Goal: Use online tool/utility: Utilize a website feature to perform a specific function

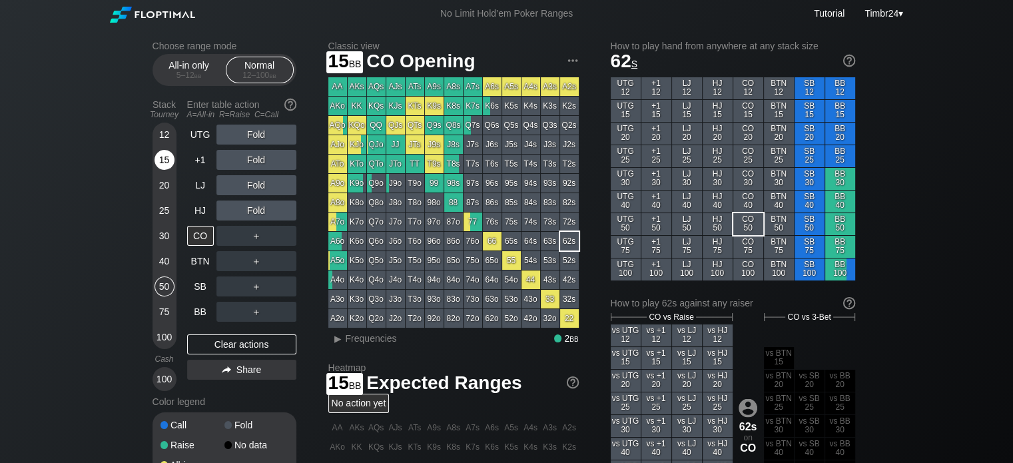
click at [167, 167] on div "15" at bounding box center [165, 160] width 20 height 20
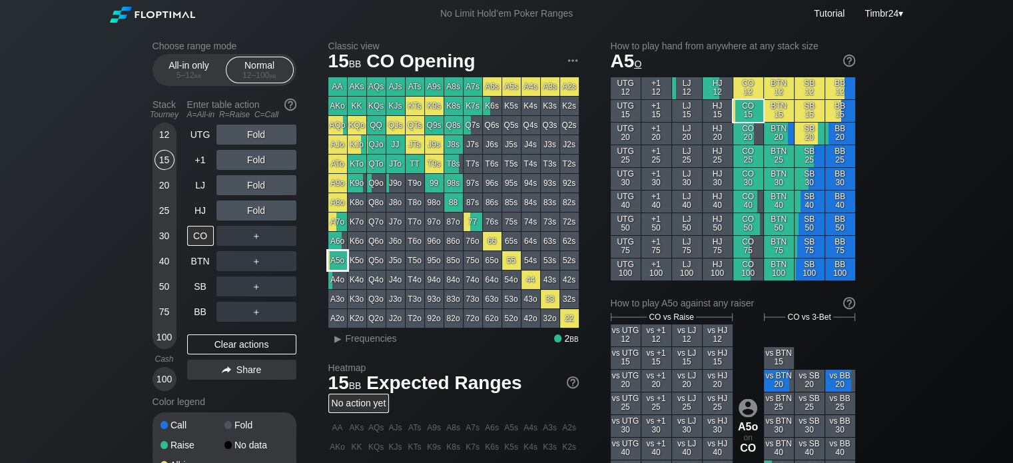
click at [334, 263] on div "A5o" at bounding box center [337, 260] width 19 height 19
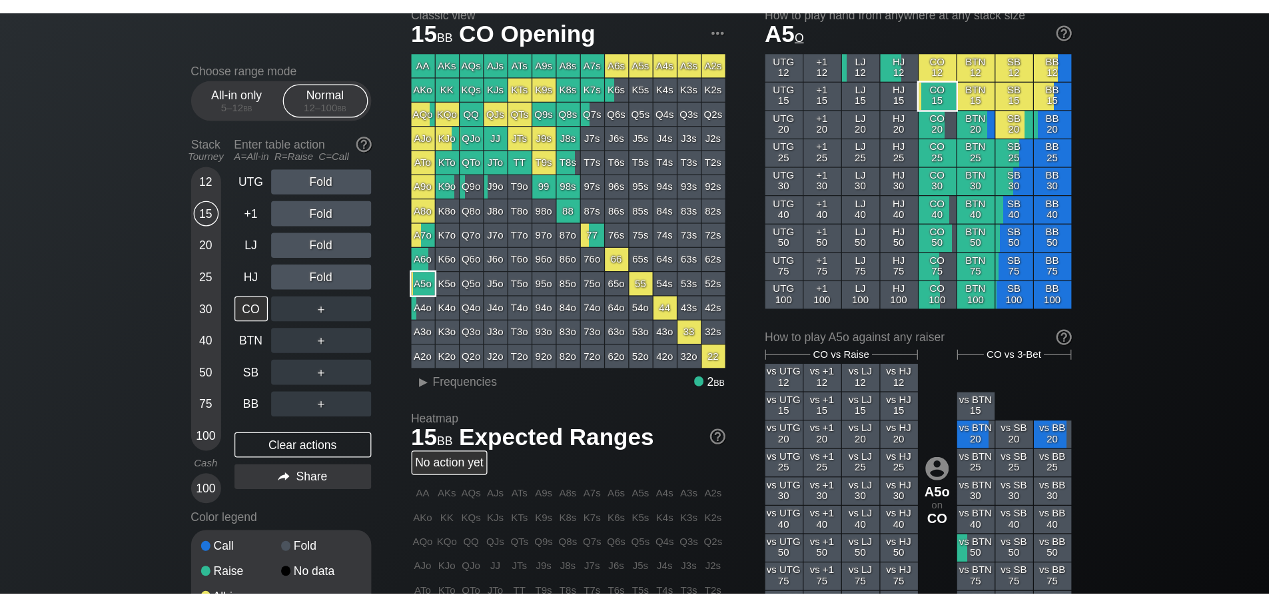
scroll to position [67, 0]
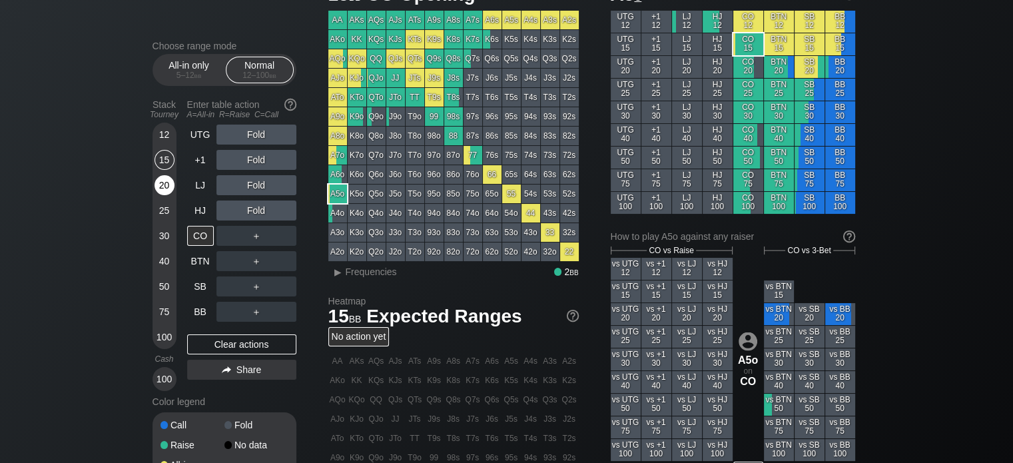
click at [160, 179] on div "20" at bounding box center [165, 185] width 20 height 20
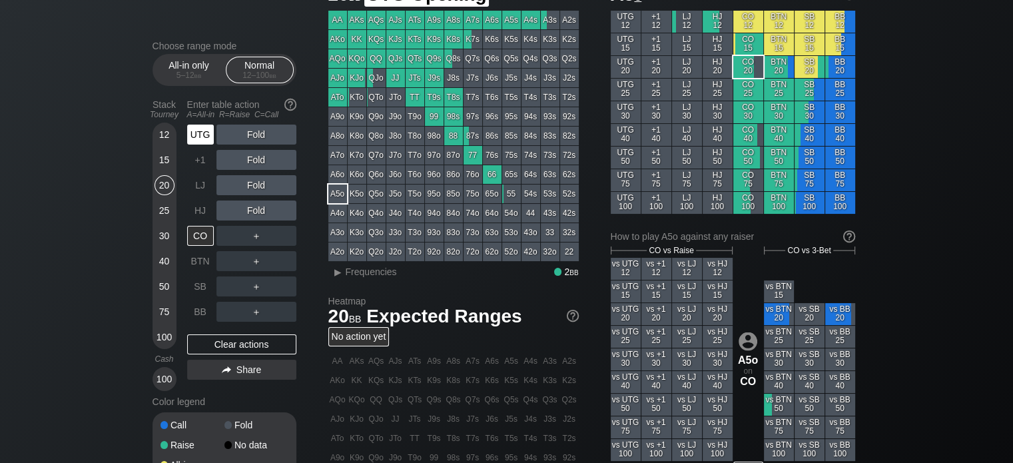
click at [202, 130] on div "UTG" at bounding box center [200, 135] width 27 height 20
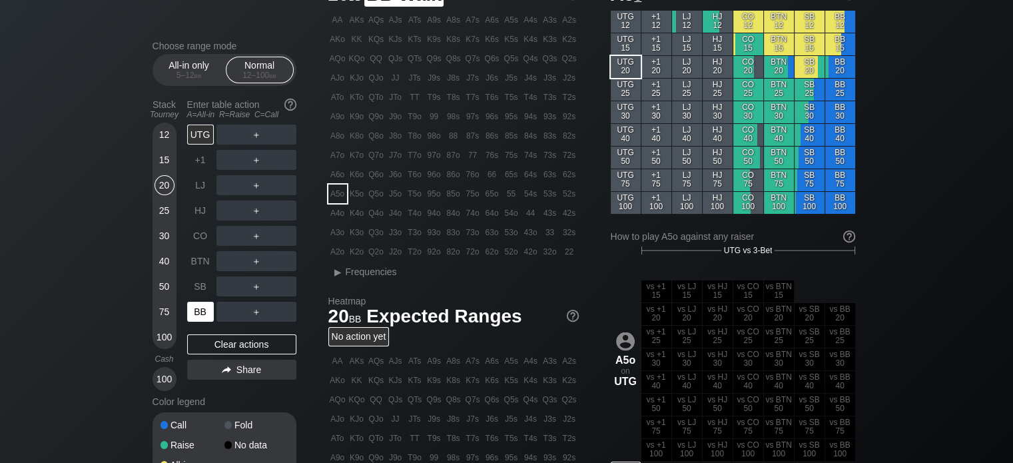
click at [197, 308] on div "BB" at bounding box center [200, 312] width 27 height 20
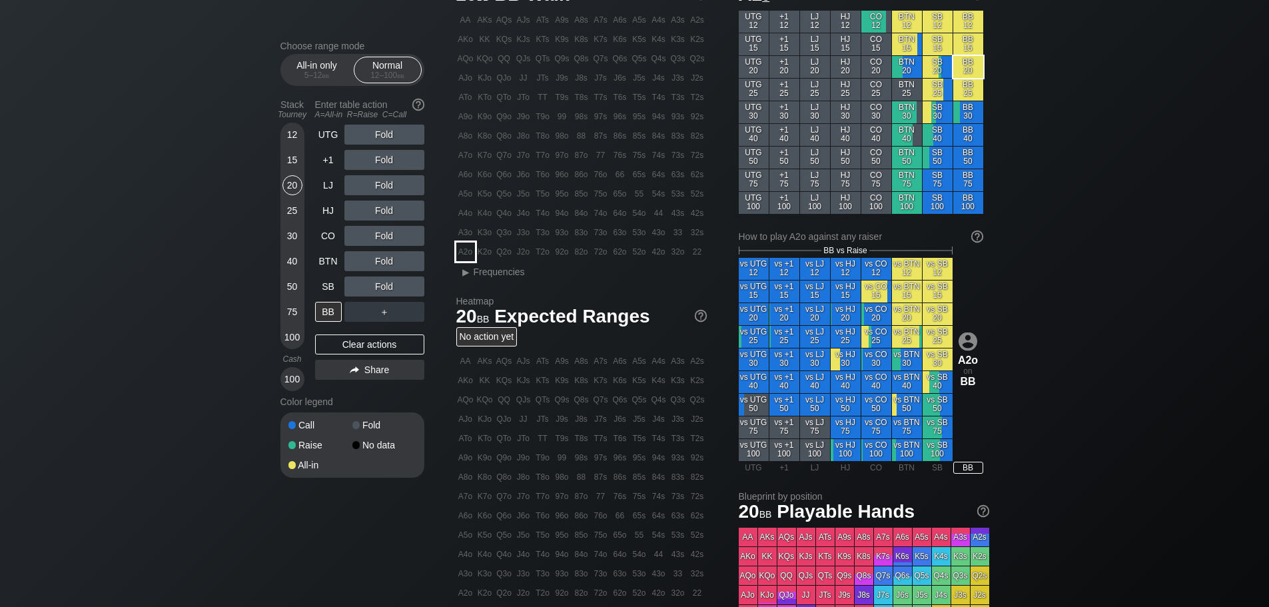
click at [468, 246] on div "A2o" at bounding box center [465, 251] width 19 height 19
click at [377, 262] on div "R ✕" at bounding box center [384, 261] width 26 height 20
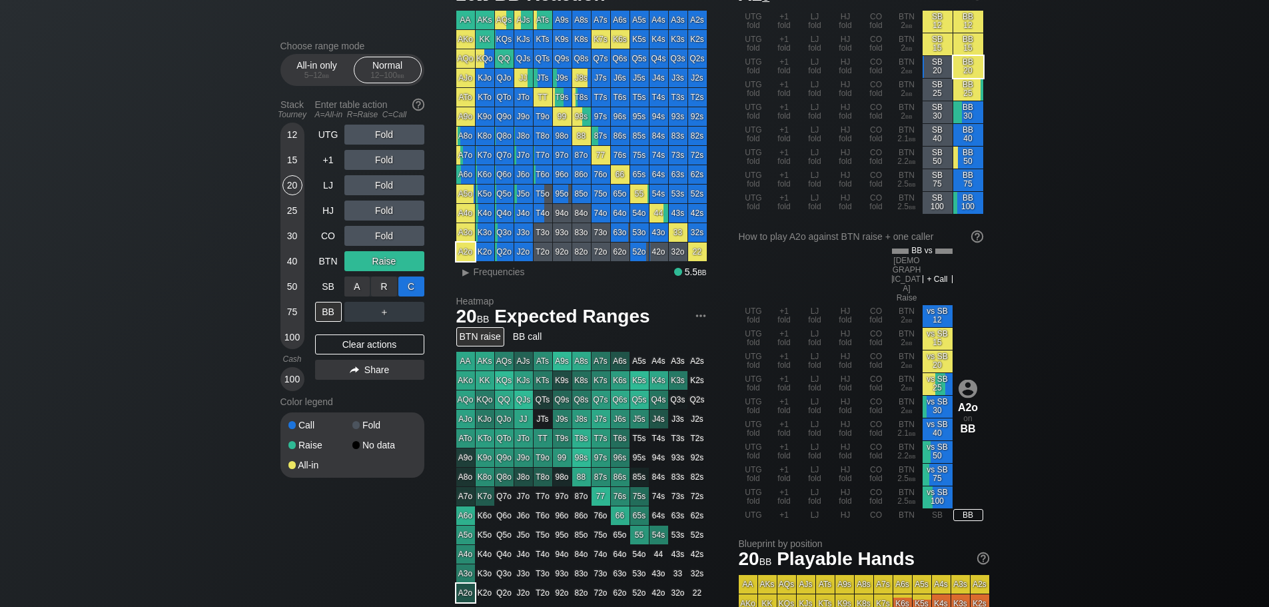
click at [404, 284] on div "C ✕" at bounding box center [411, 286] width 26 height 20
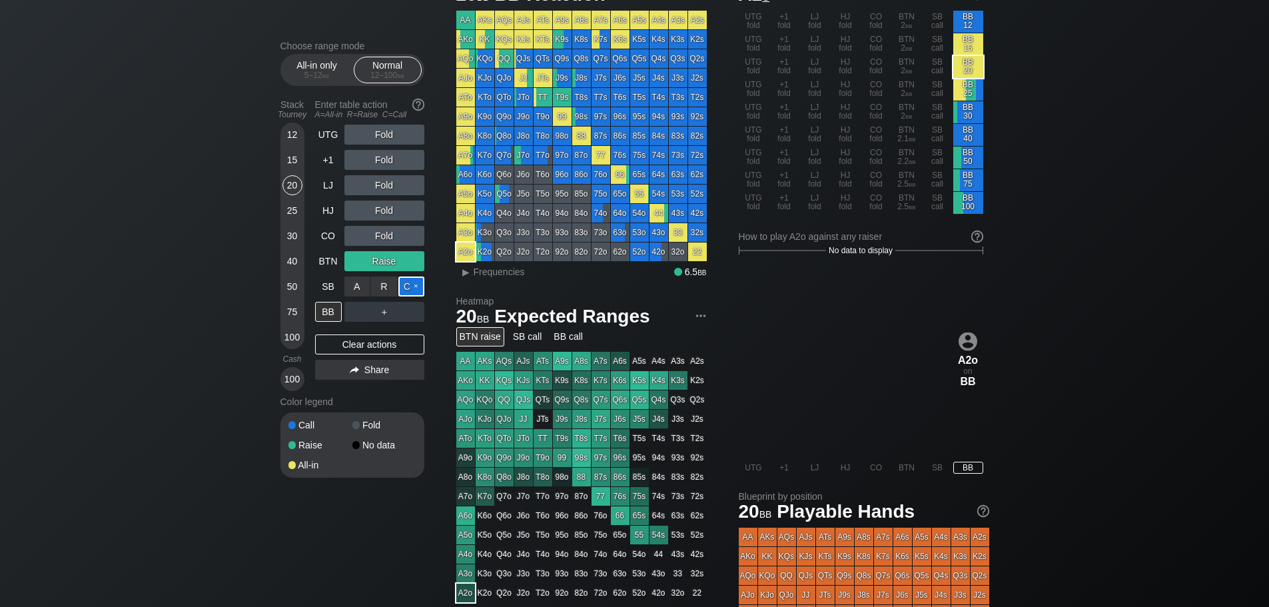
click at [407, 289] on div "C ✕" at bounding box center [411, 286] width 26 height 20
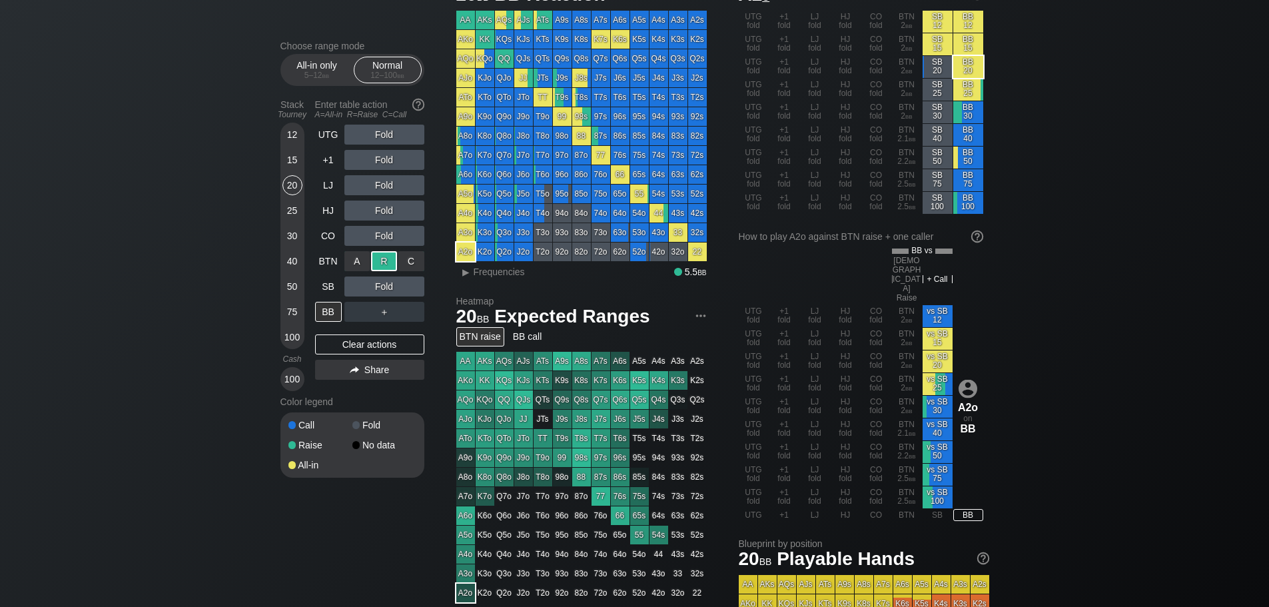
click at [389, 261] on div "R ✕" at bounding box center [384, 261] width 26 height 20
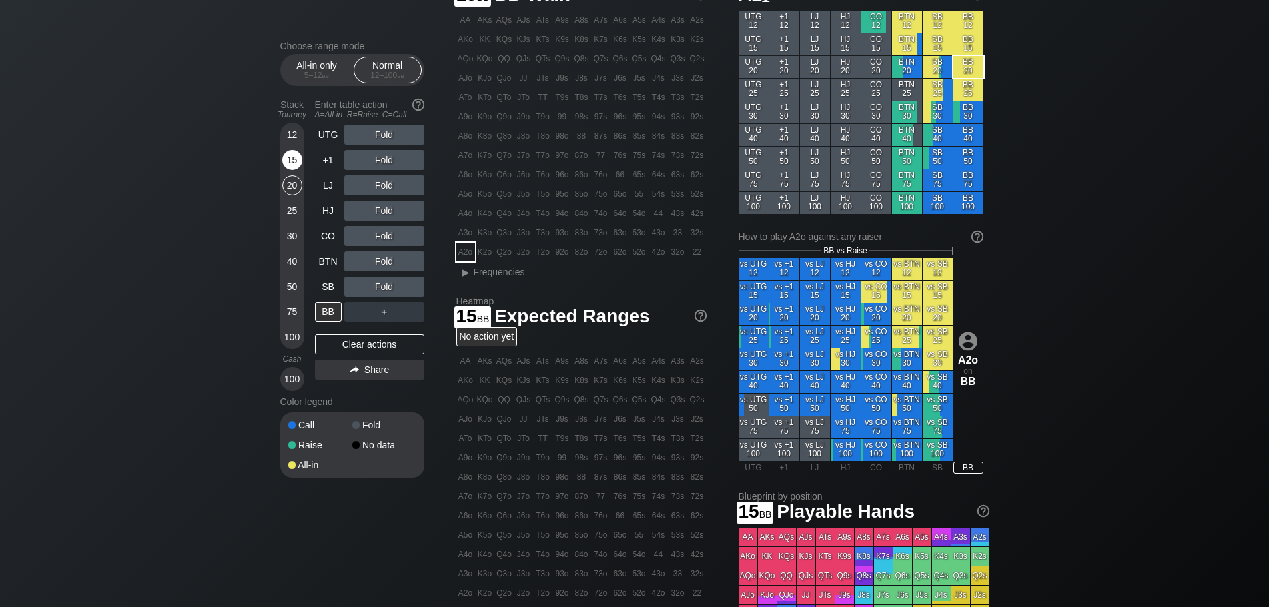
click at [291, 154] on div "15" at bounding box center [292, 160] width 20 height 20
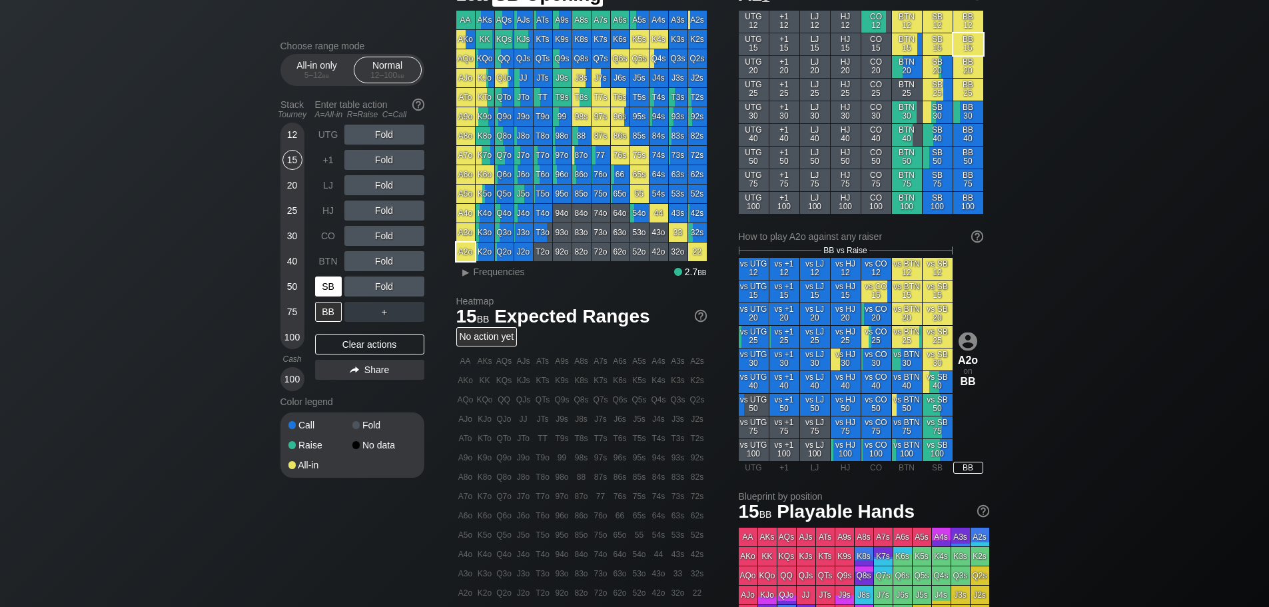
click at [332, 284] on div "SB" at bounding box center [328, 286] width 27 height 20
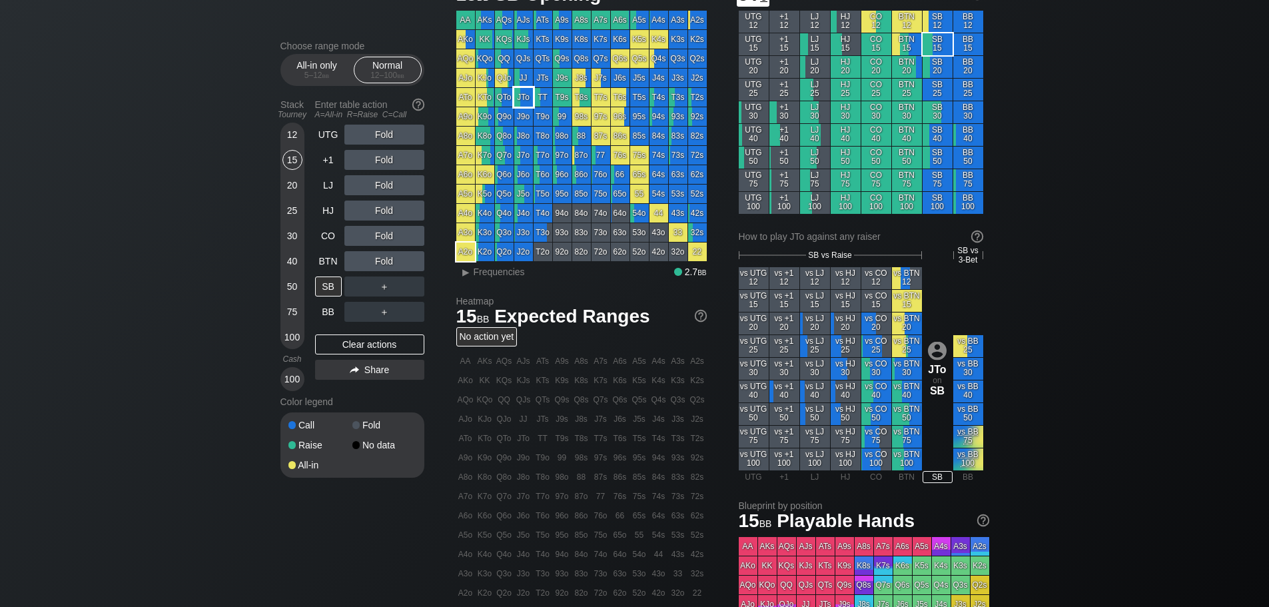
click at [524, 98] on div "JTo" at bounding box center [523, 97] width 19 height 19
click at [378, 133] on div "R ✕" at bounding box center [384, 135] width 26 height 20
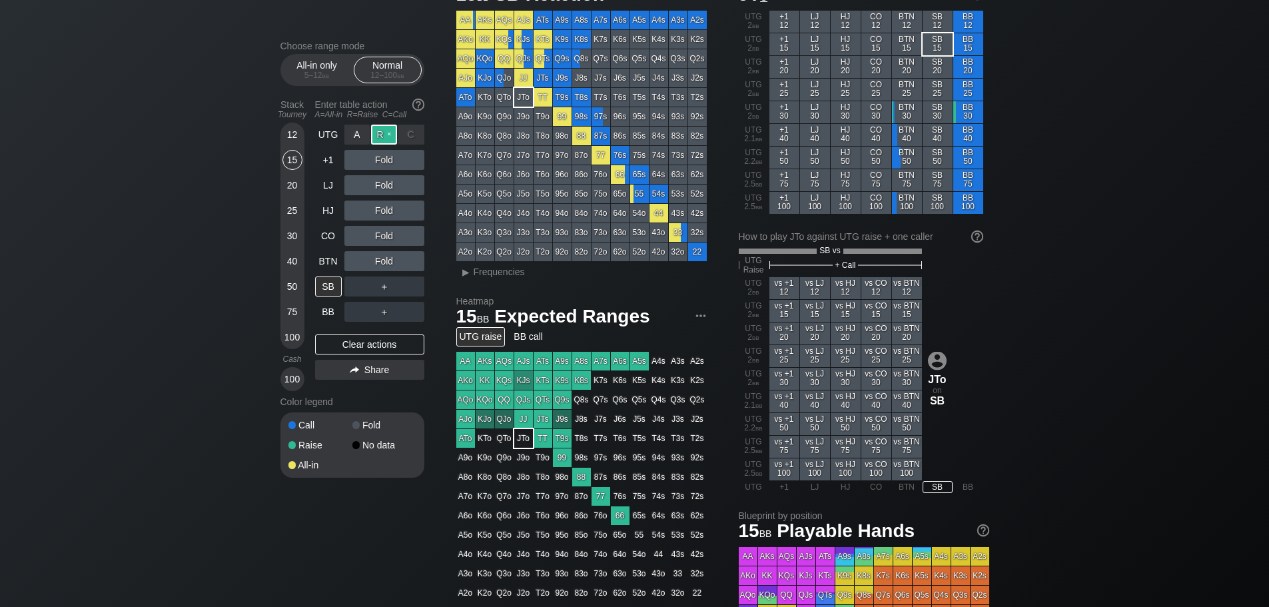
click at [376, 132] on div "R ✕" at bounding box center [384, 135] width 26 height 20
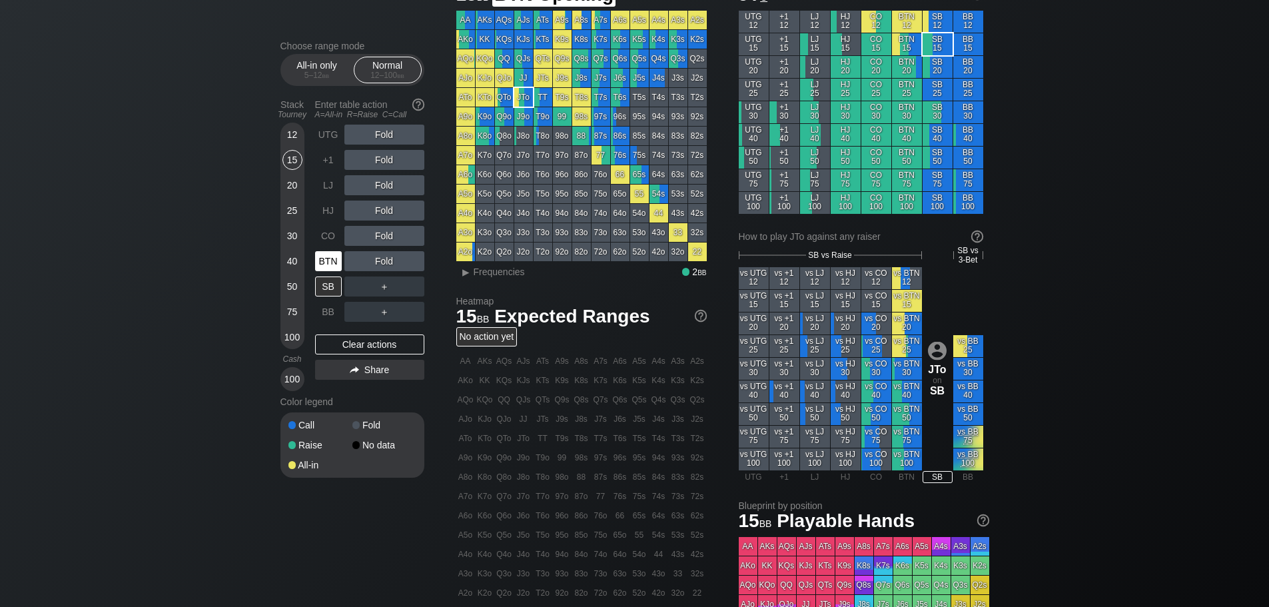
click at [324, 265] on div "BTN" at bounding box center [328, 261] width 27 height 20
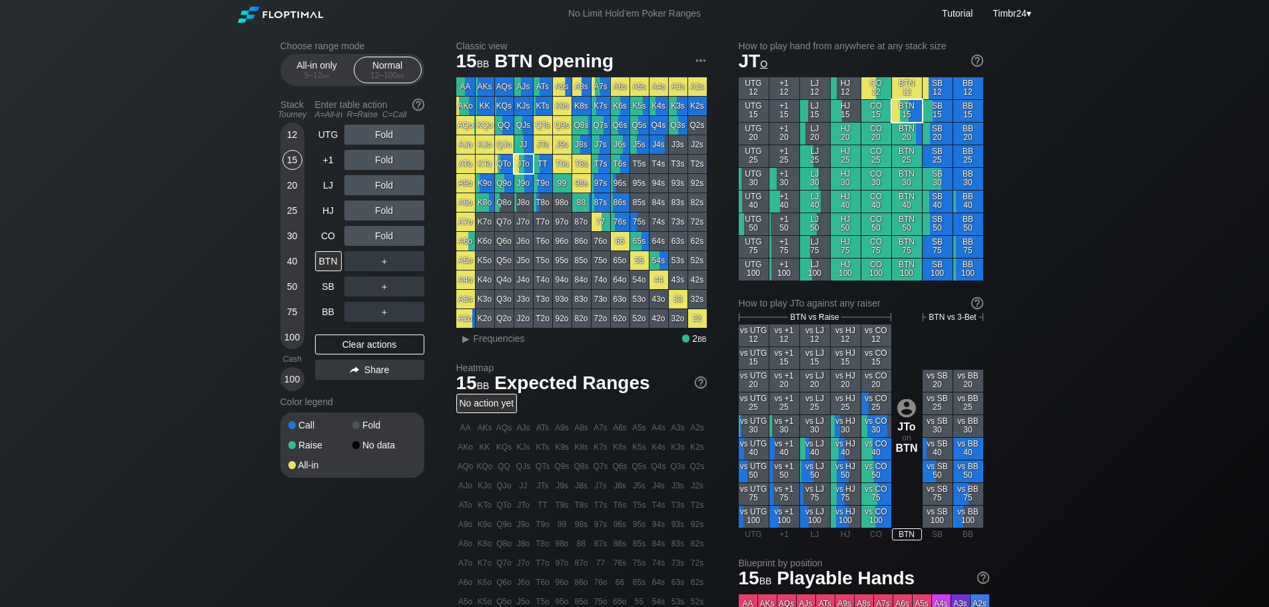
click at [539, 104] on div "KTs" at bounding box center [543, 106] width 19 height 19
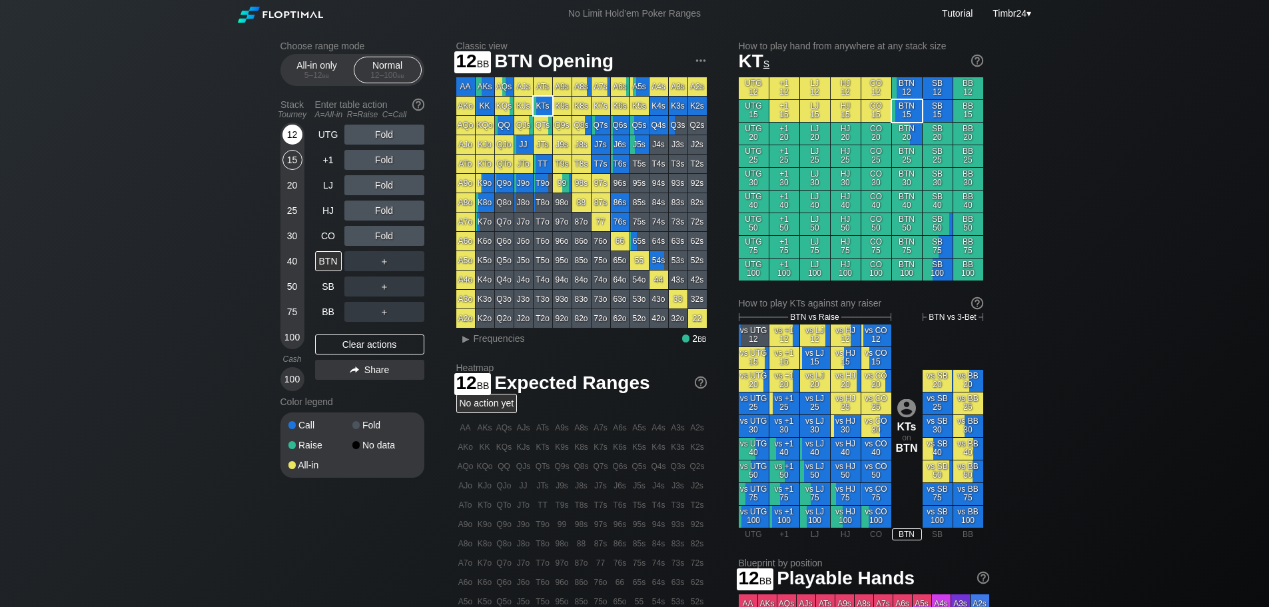
click at [291, 135] on div "12" at bounding box center [292, 135] width 20 height 20
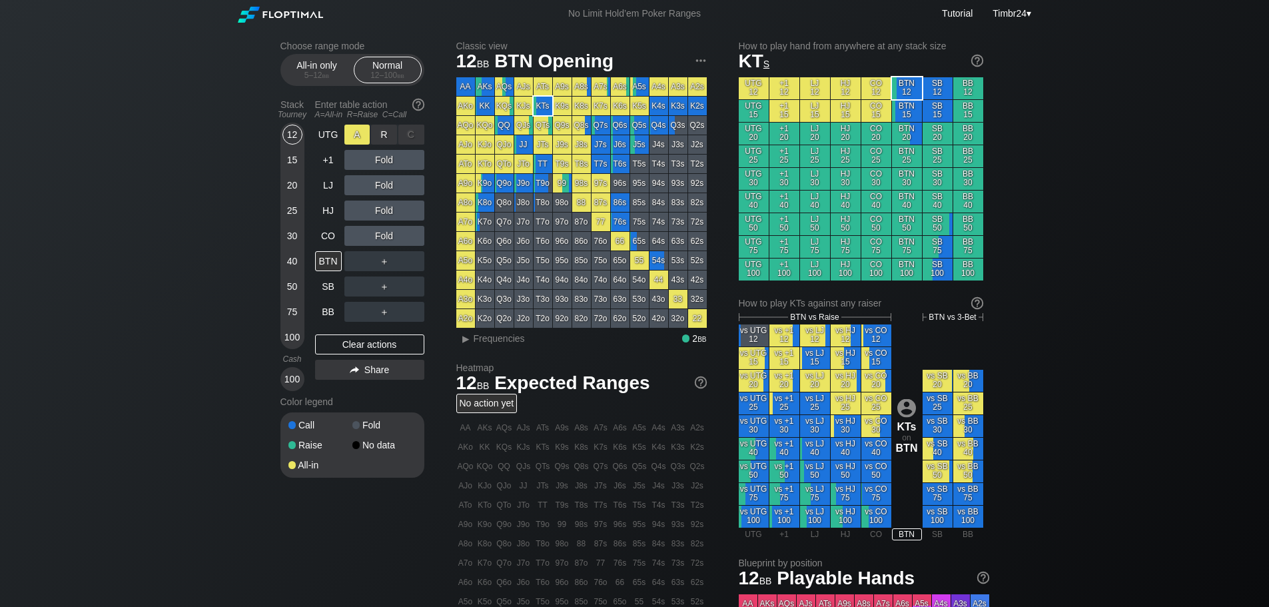
click at [351, 138] on div "A ✕" at bounding box center [357, 135] width 26 height 20
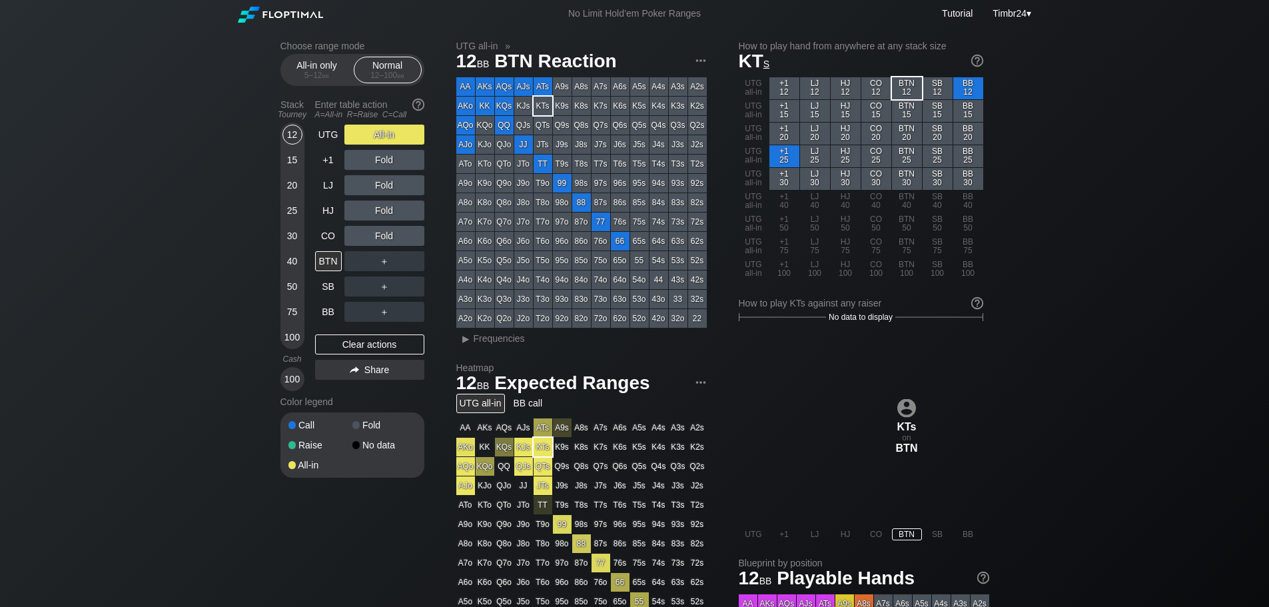
click at [364, 123] on div "Enter table action A=All-in R=Raise C=Call" at bounding box center [369, 109] width 109 height 31
click at [359, 133] on div "A ✕" at bounding box center [357, 135] width 26 height 20
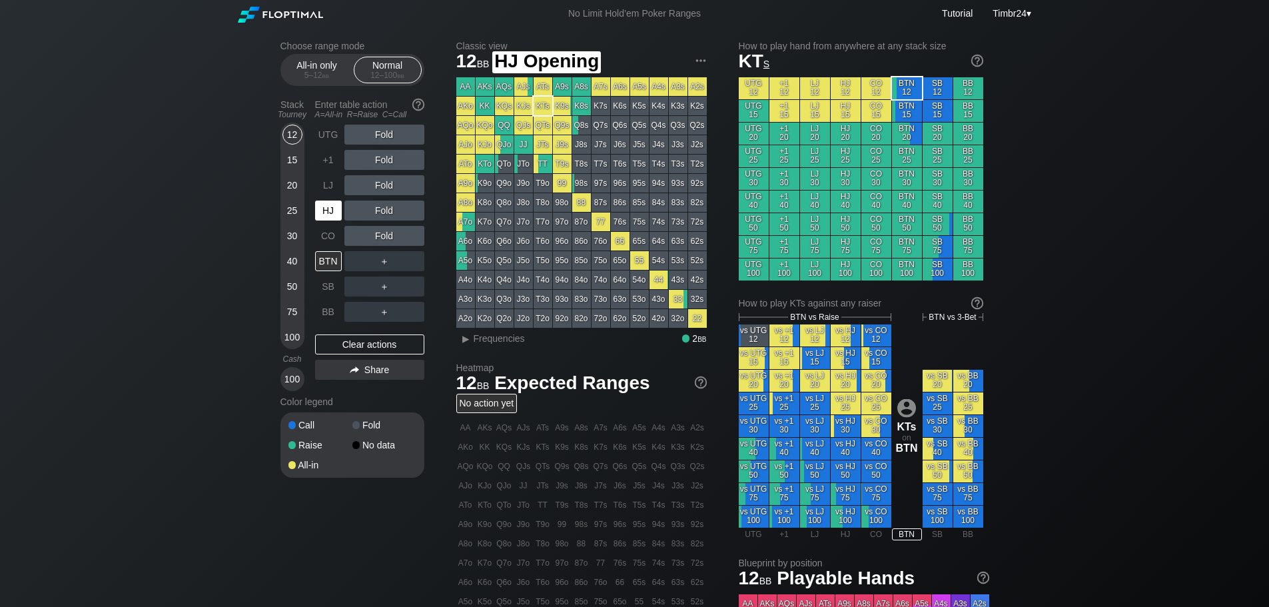
click at [322, 211] on div "HJ" at bounding box center [328, 211] width 27 height 20
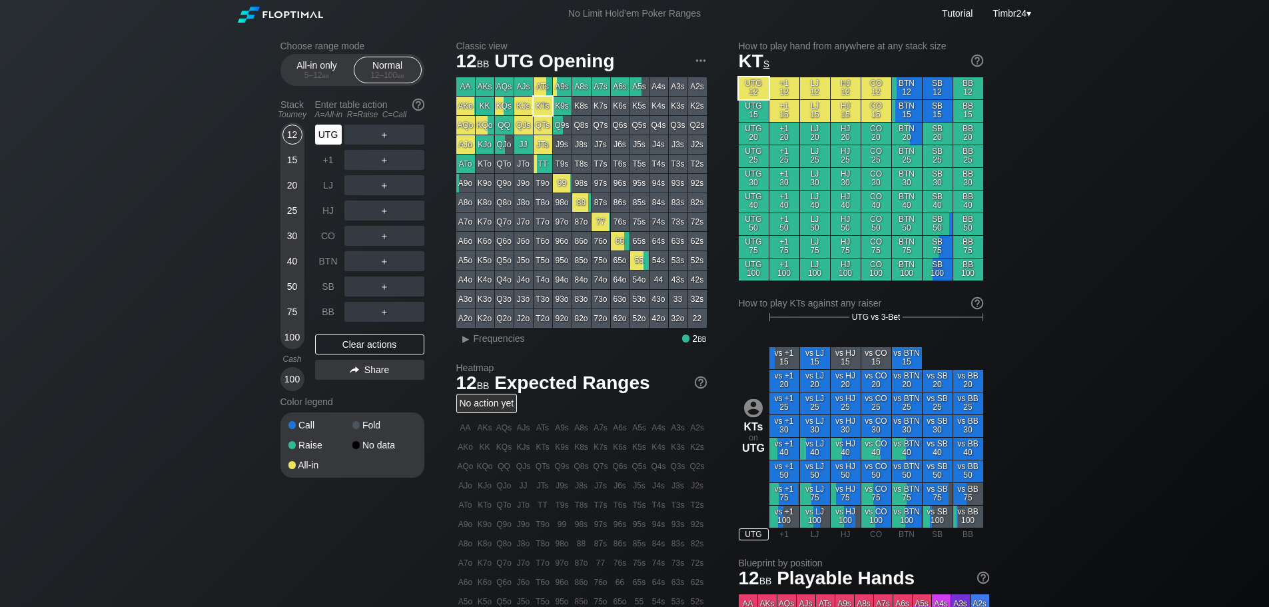
click at [324, 137] on div "UTG" at bounding box center [328, 135] width 27 height 20
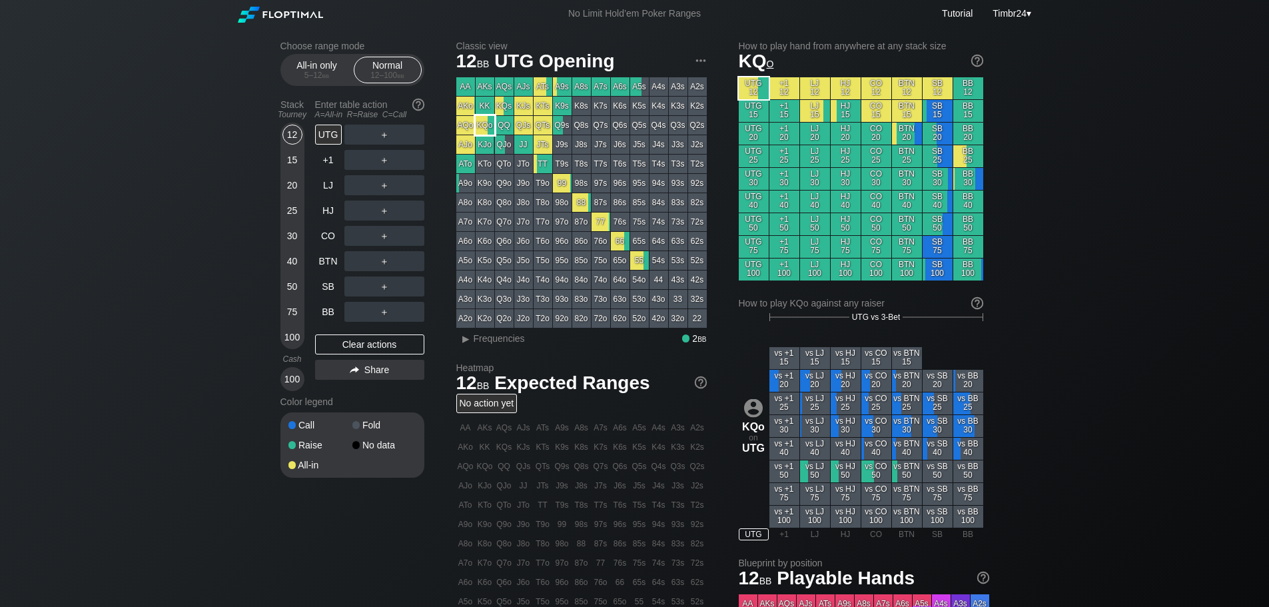
click at [480, 119] on div "KQo" at bounding box center [485, 125] width 19 height 19
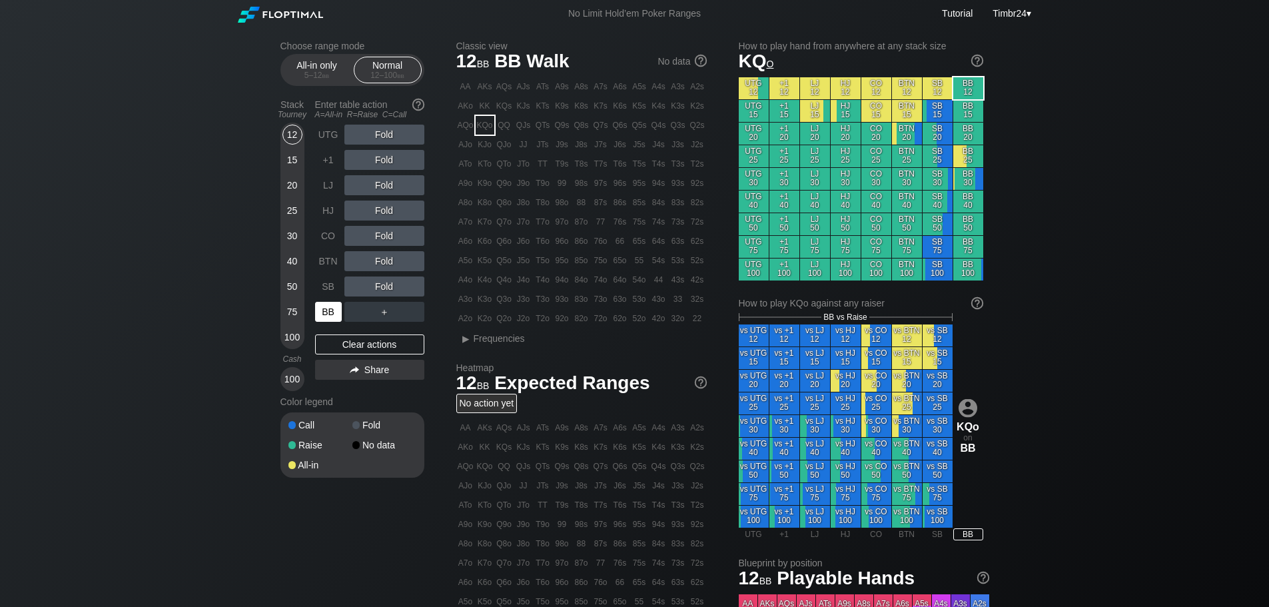
click at [332, 302] on div "BB" at bounding box center [328, 312] width 27 height 20
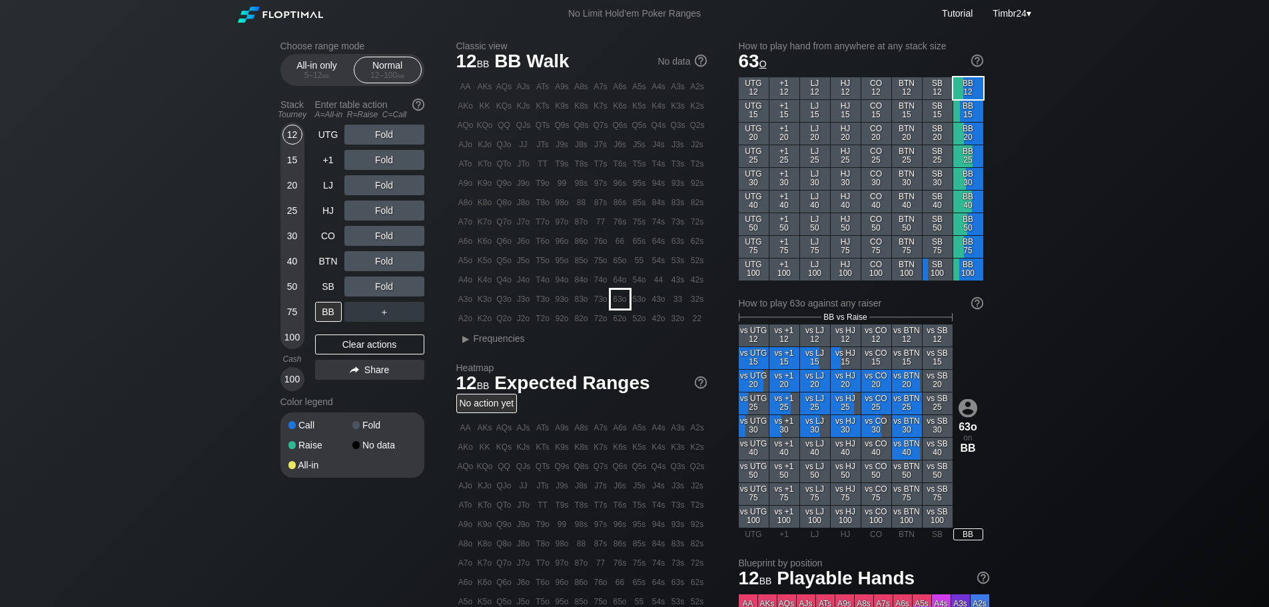
click at [618, 296] on div "63o" at bounding box center [620, 299] width 19 height 19
click at [293, 159] on div "15" at bounding box center [292, 160] width 20 height 20
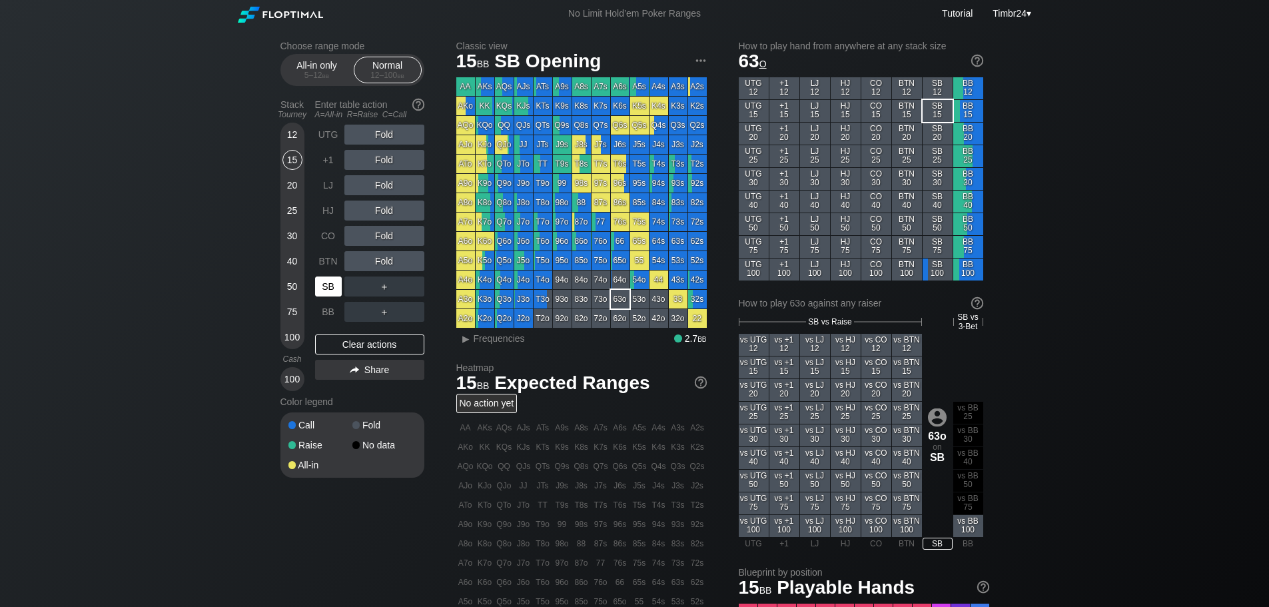
click at [316, 285] on div "SB" at bounding box center [328, 286] width 27 height 20
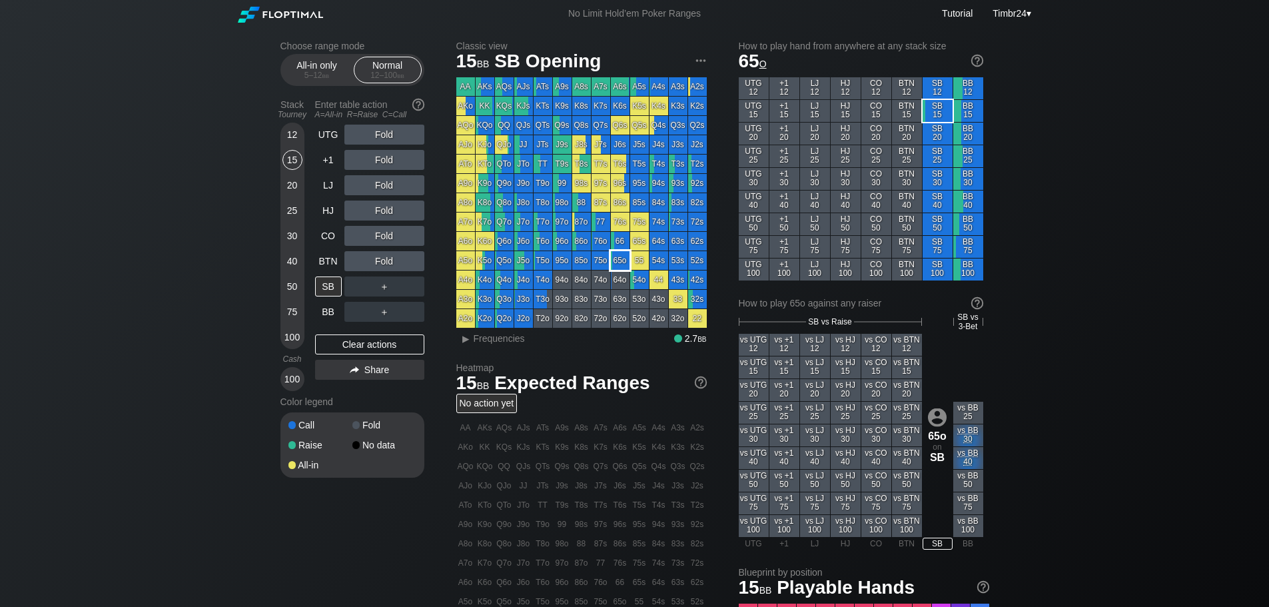
click at [615, 254] on div "65o" at bounding box center [620, 260] width 19 height 19
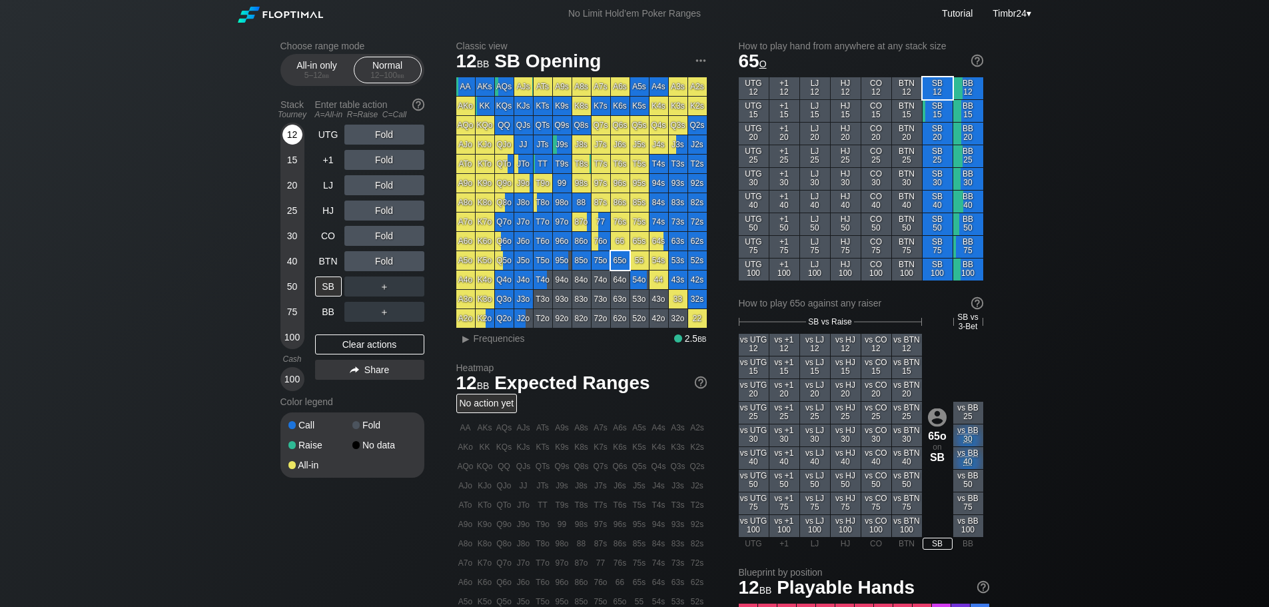
click at [295, 135] on div "12" at bounding box center [292, 135] width 20 height 20
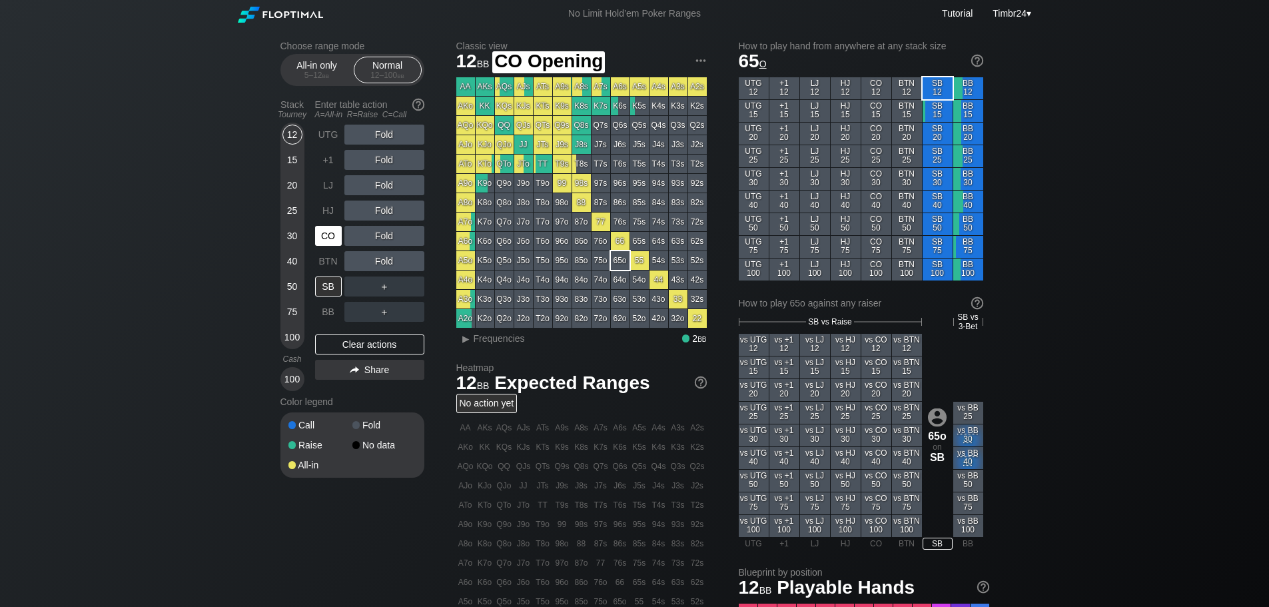
click at [324, 242] on div "CO" at bounding box center [328, 236] width 27 height 20
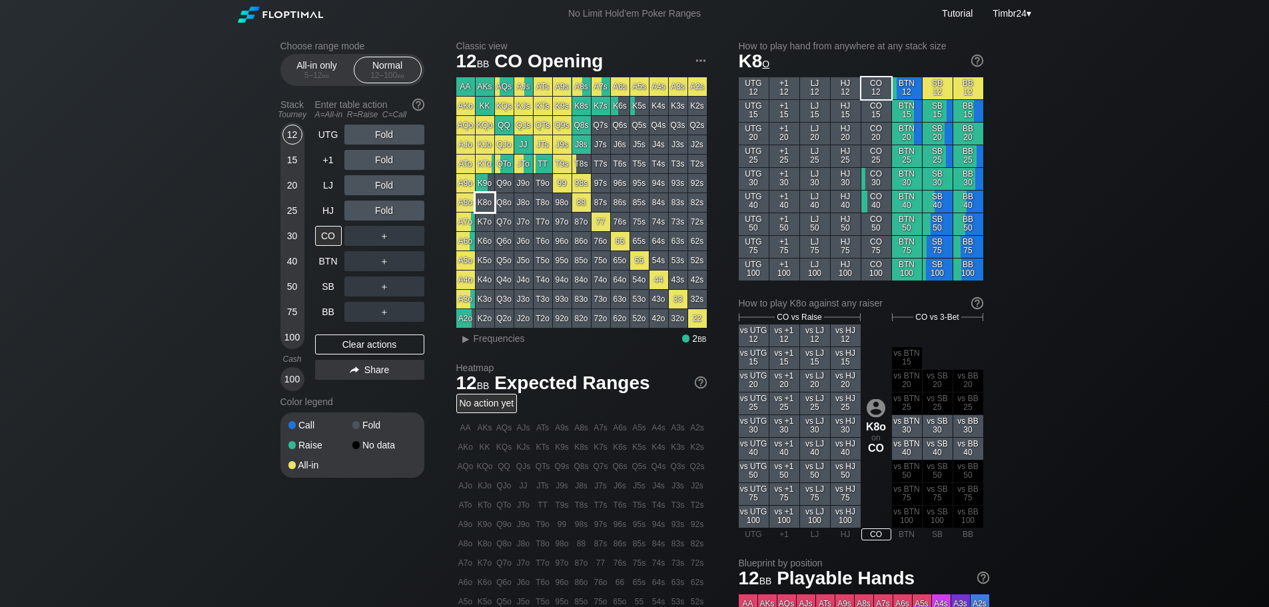
click at [482, 201] on div "K8o" at bounding box center [485, 202] width 19 height 19
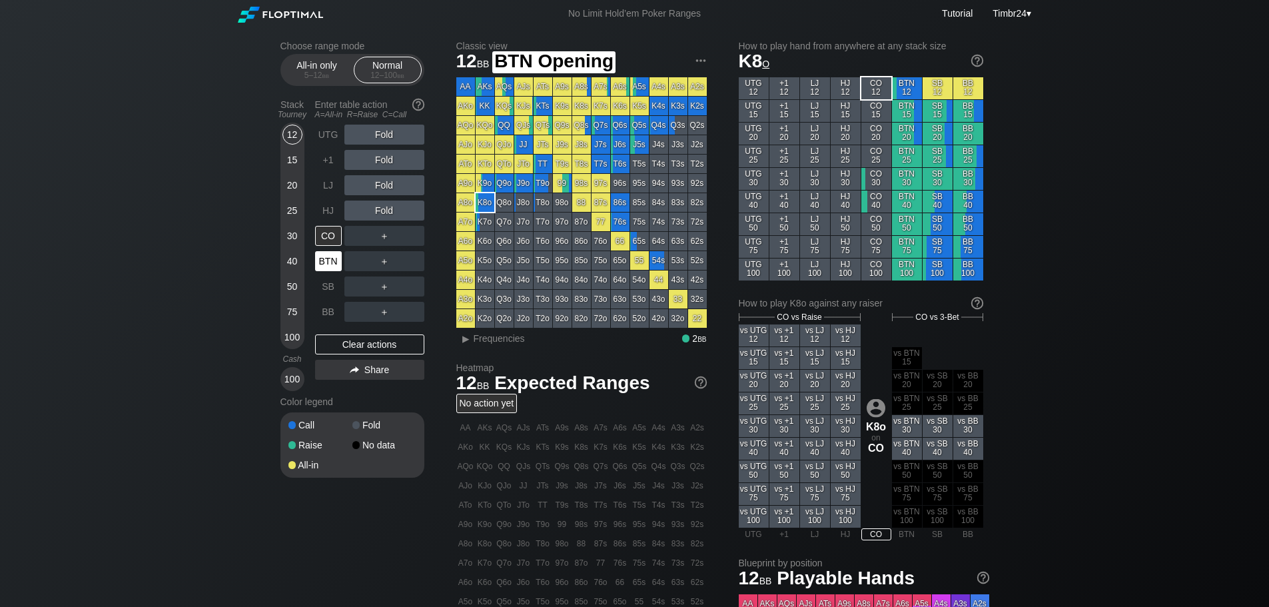
click at [327, 256] on div "BTN" at bounding box center [328, 261] width 27 height 20
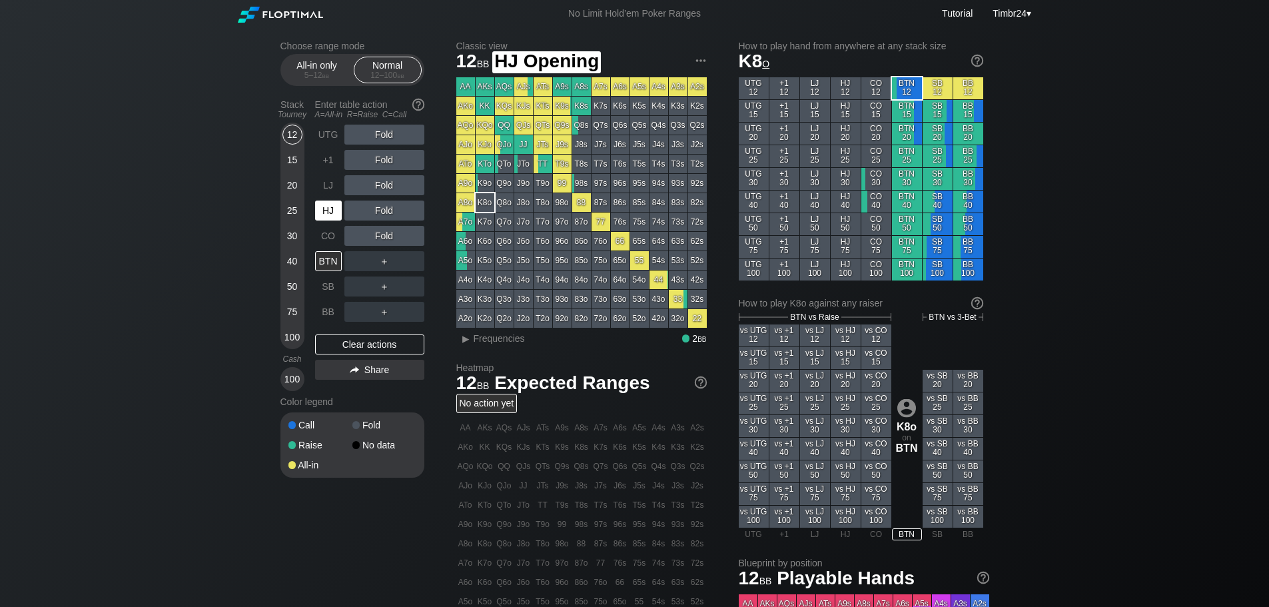
click at [326, 209] on div "HJ" at bounding box center [328, 211] width 27 height 20
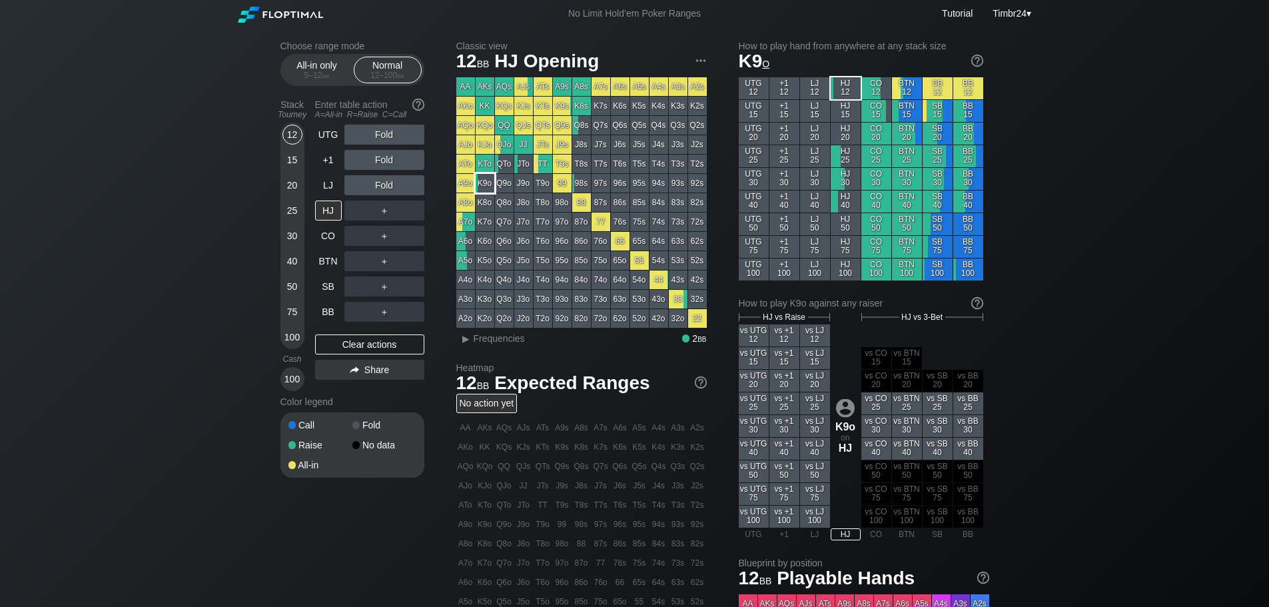
click at [488, 187] on div "K9o" at bounding box center [485, 183] width 19 height 19
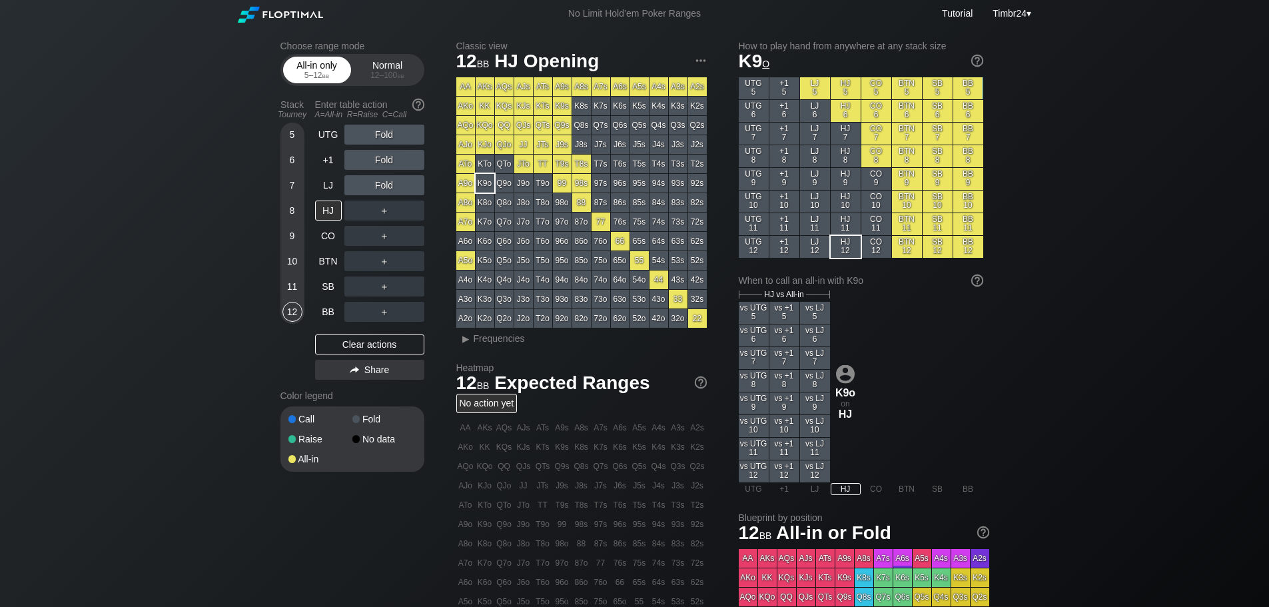
click at [329, 61] on div "All-in only 5 – 12 bb" at bounding box center [316, 69] width 61 height 25
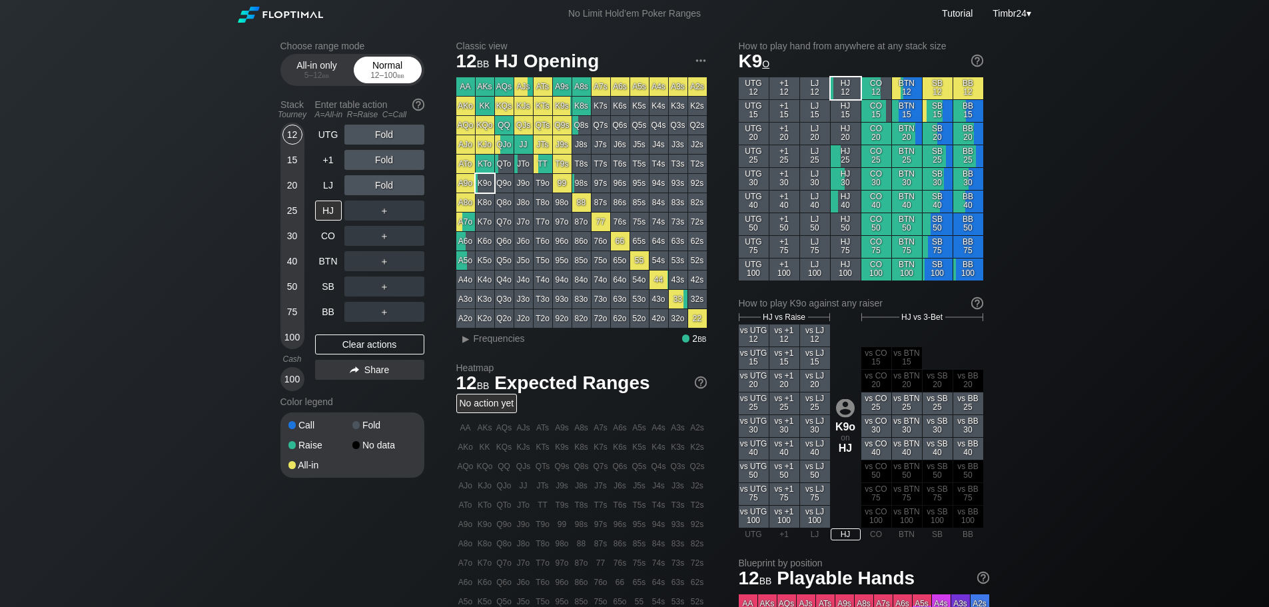
click at [375, 69] on div "Normal 12 – 100 bb" at bounding box center [387, 69] width 61 height 25
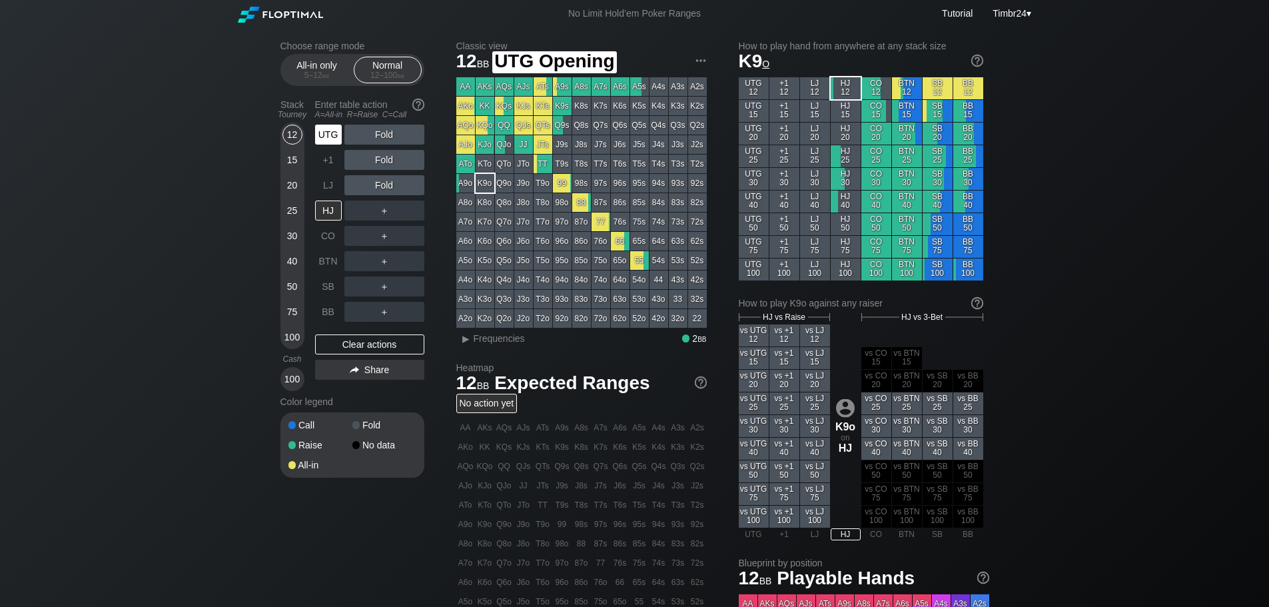
click at [320, 128] on div "UTG" at bounding box center [328, 135] width 27 height 20
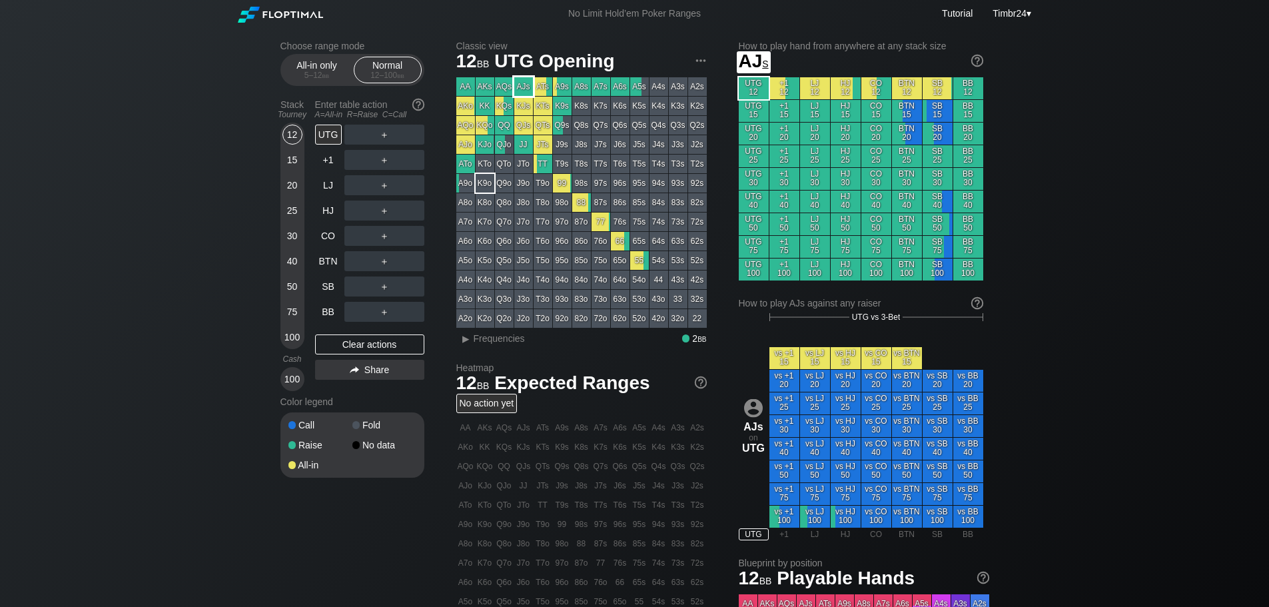
click at [525, 83] on div "AJs" at bounding box center [523, 86] width 19 height 19
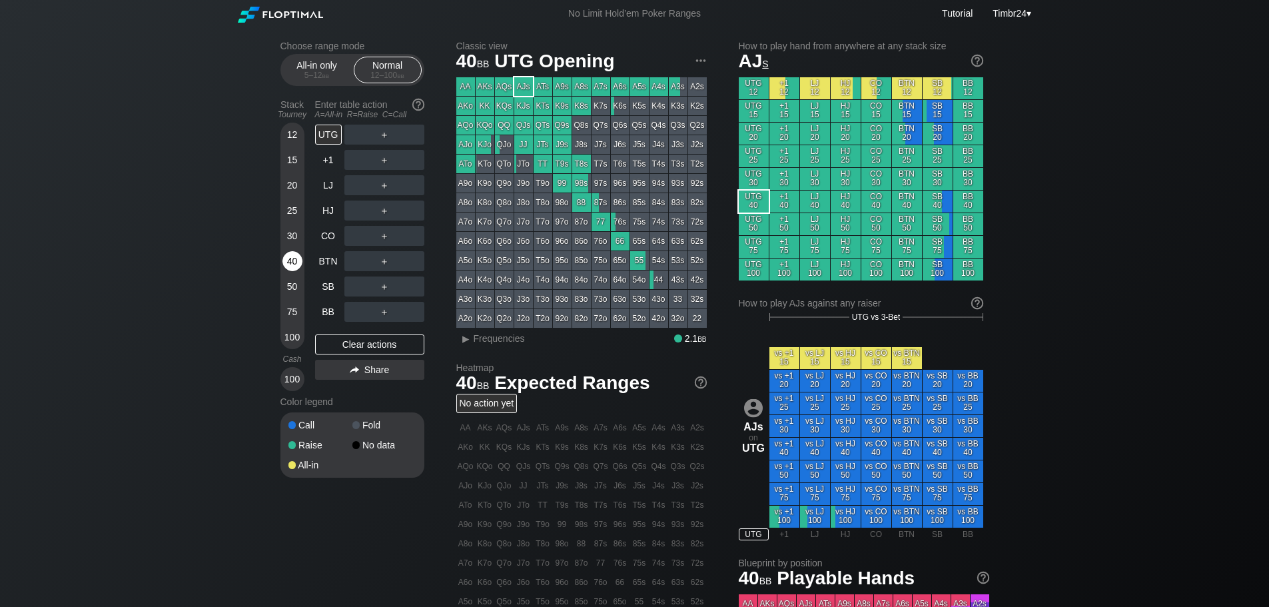
click at [282, 276] on div "40" at bounding box center [292, 263] width 20 height 25
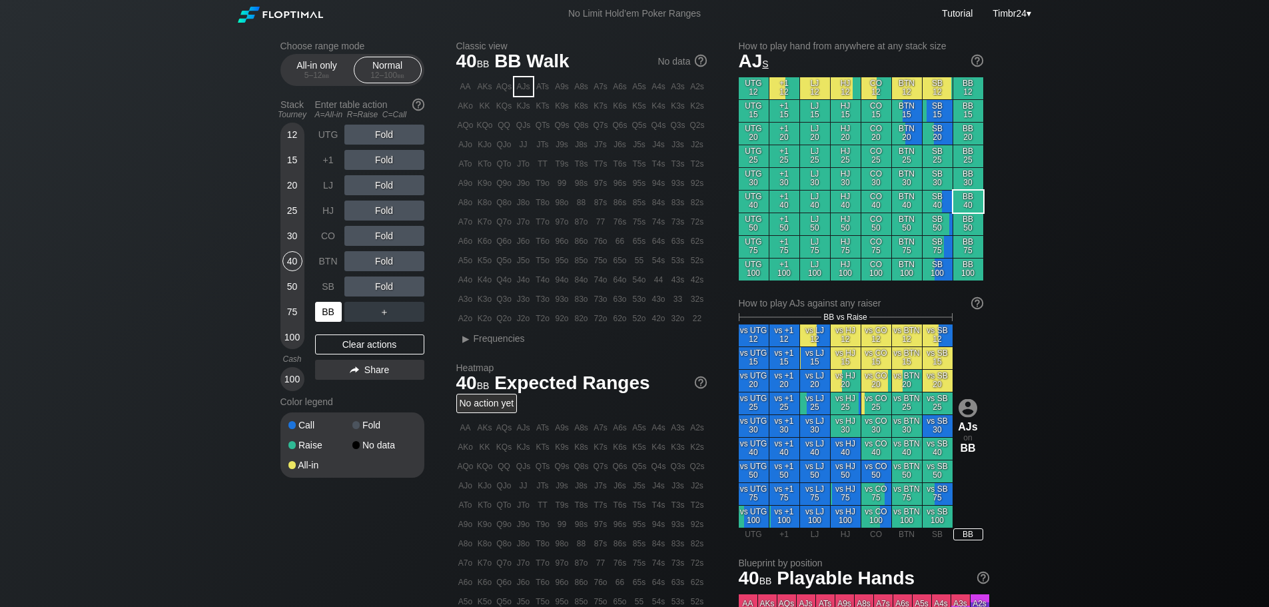
click at [330, 320] on div "BB" at bounding box center [328, 312] width 27 height 20
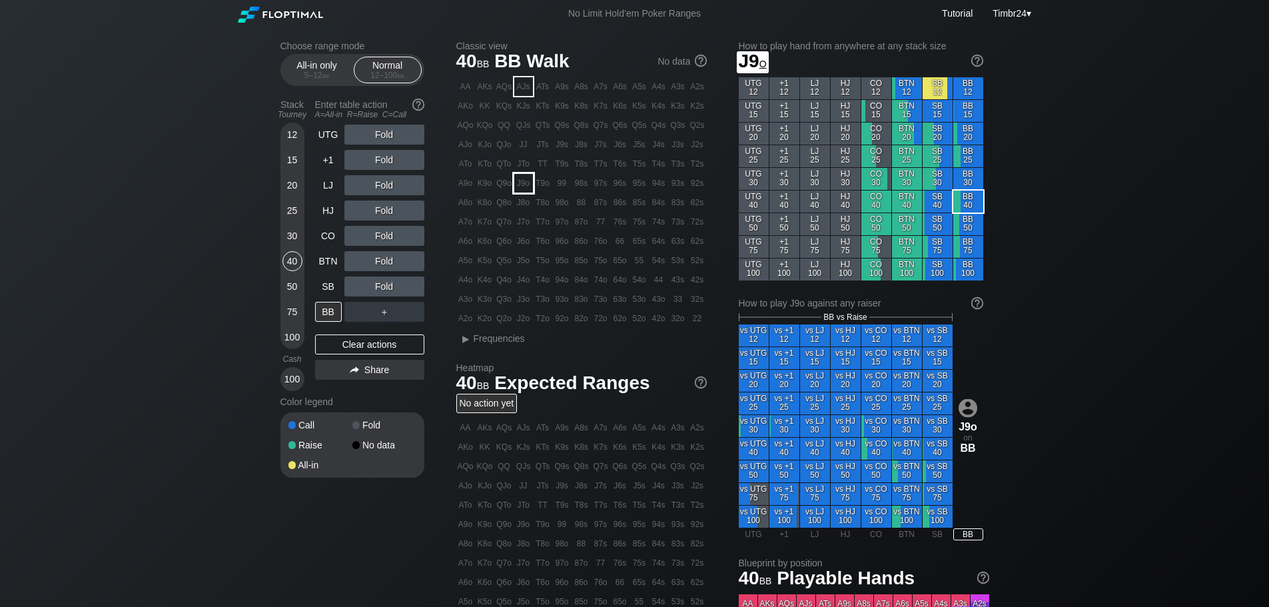
click at [537, 185] on div "T9o" at bounding box center [543, 183] width 19 height 19
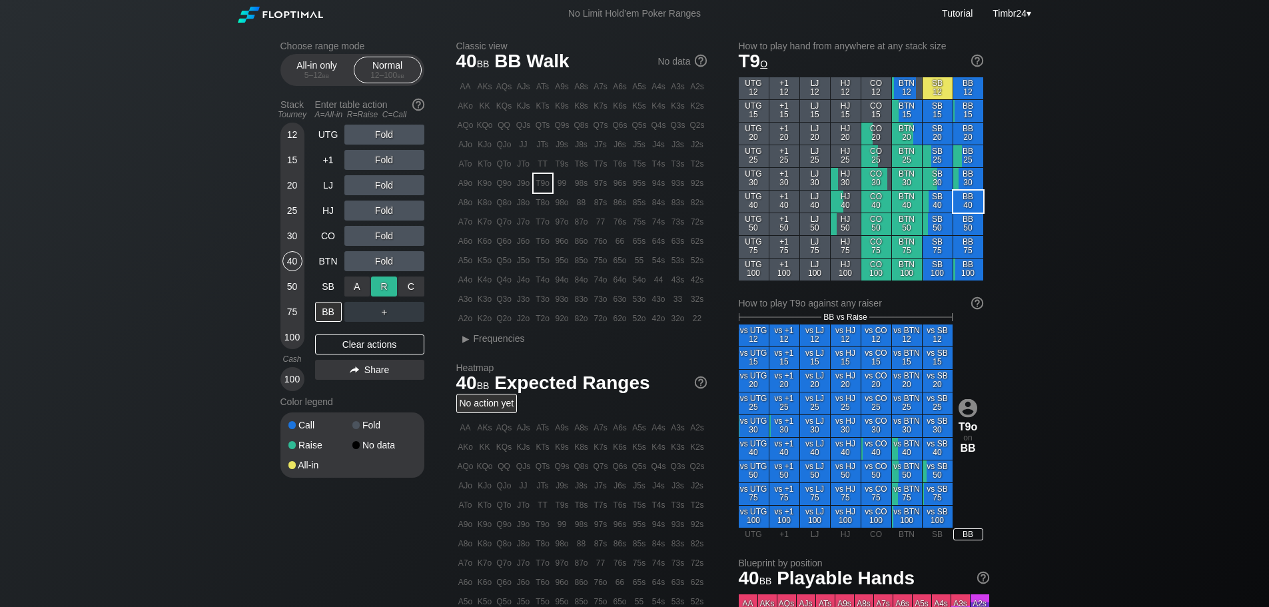
click at [394, 288] on div "R ✕" at bounding box center [384, 286] width 26 height 20
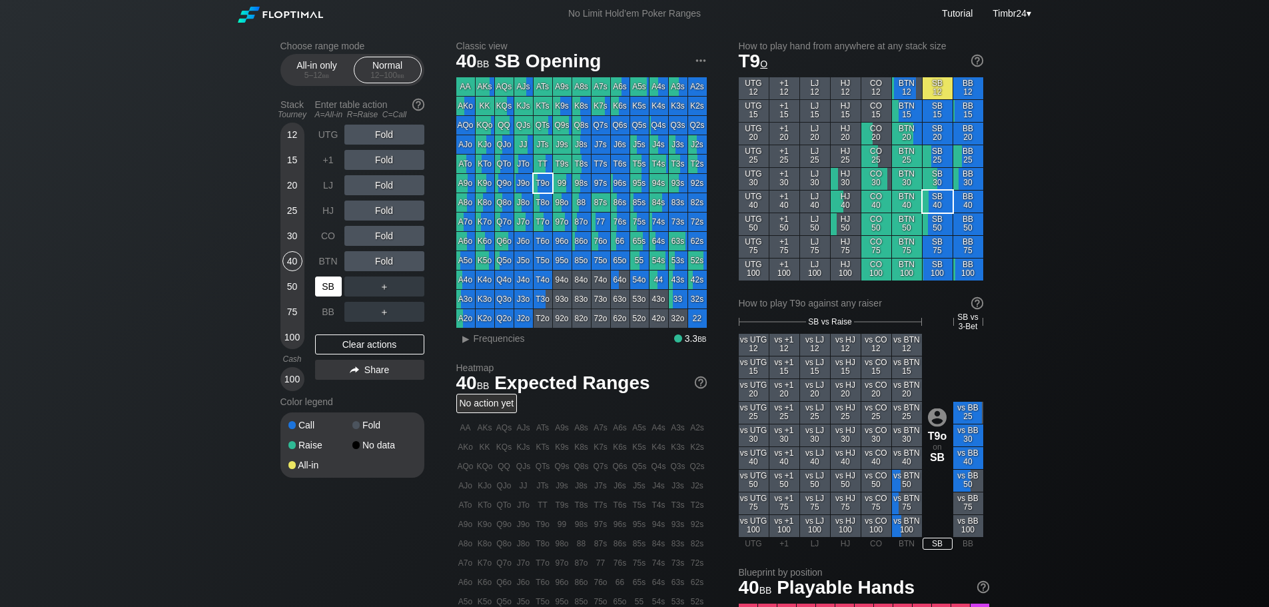
click at [338, 285] on div "SB" at bounding box center [328, 286] width 27 height 20
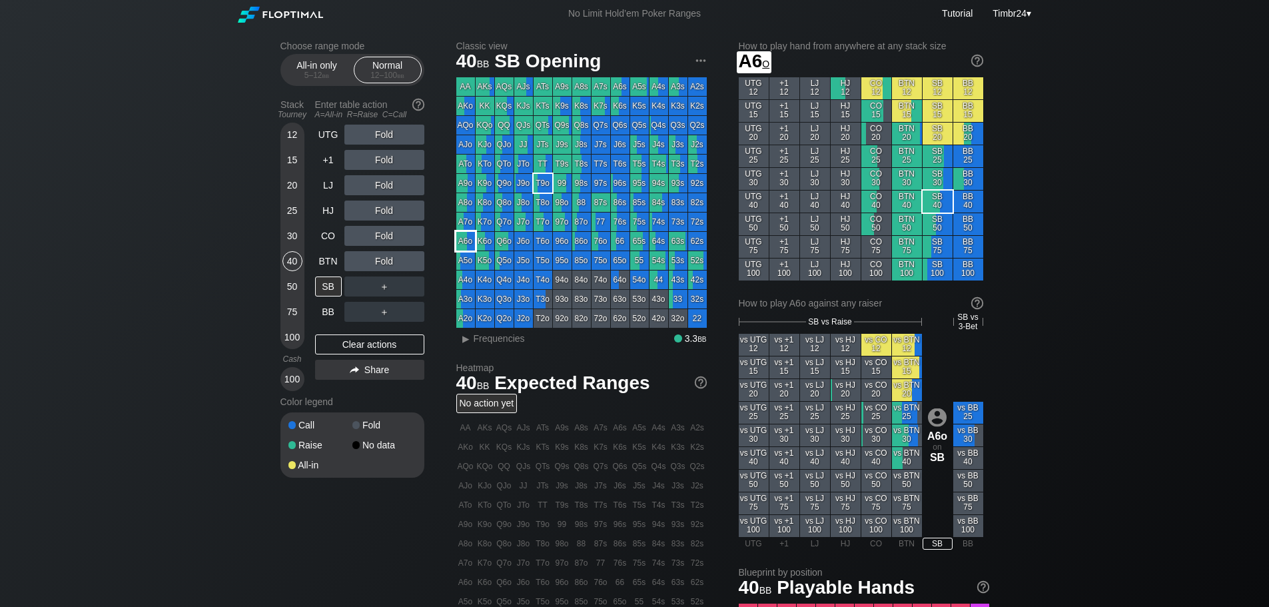
click at [464, 238] on div "A6o" at bounding box center [465, 241] width 19 height 19
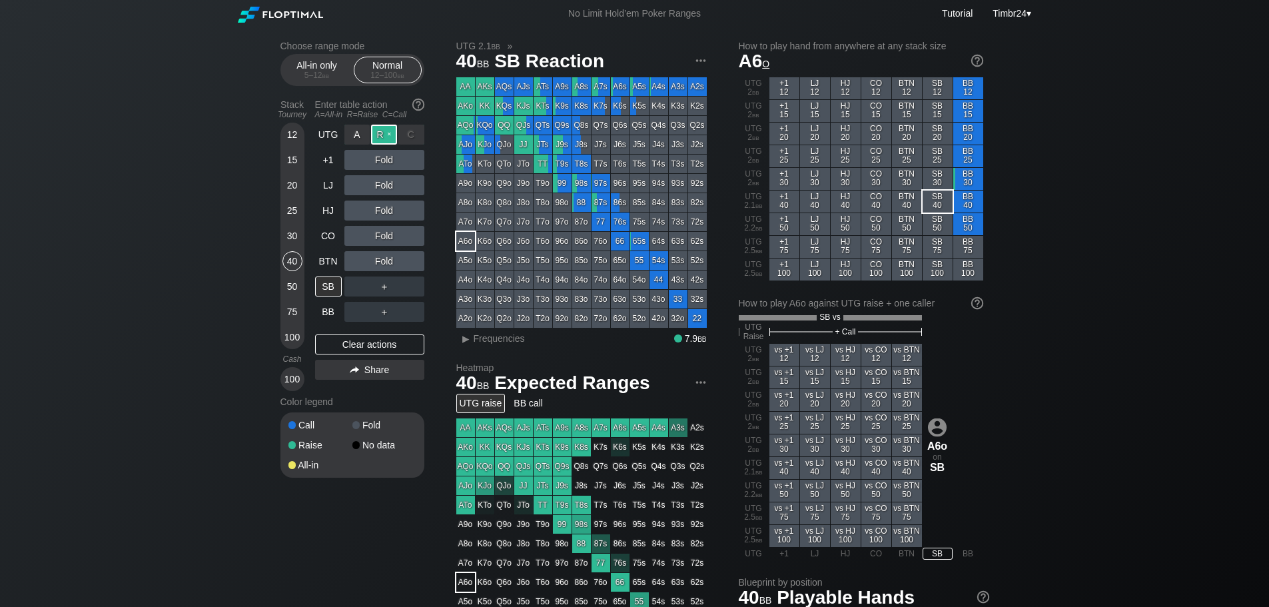
click at [380, 135] on div "R ✕" at bounding box center [384, 135] width 26 height 20
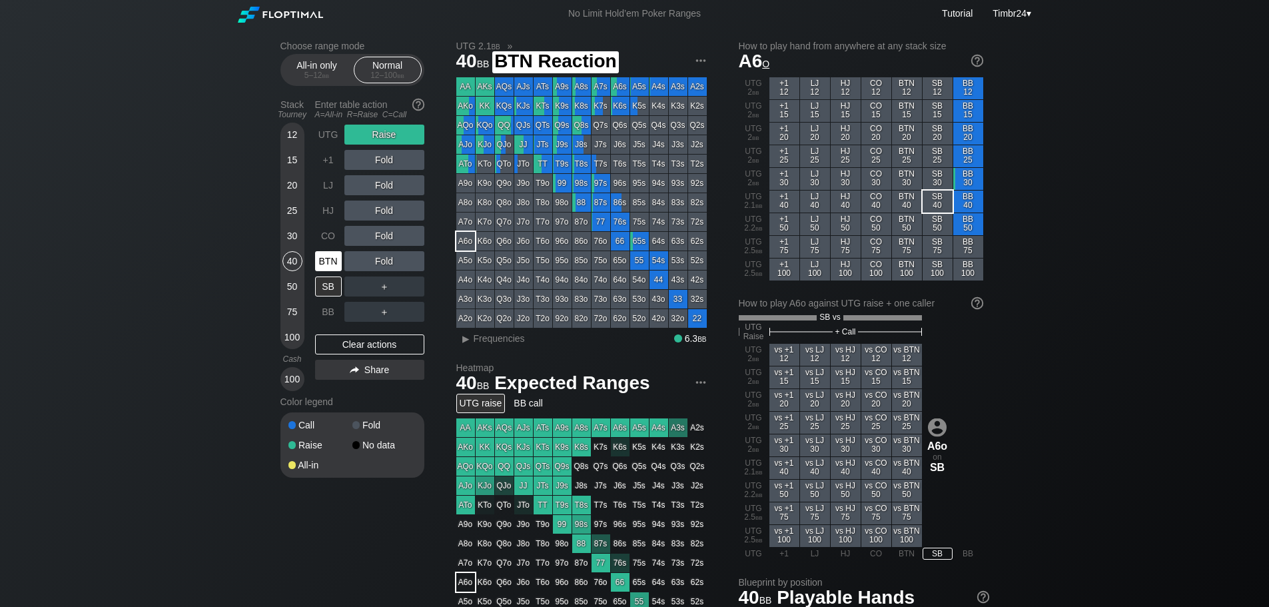
click at [334, 258] on div "BTN" at bounding box center [328, 261] width 27 height 20
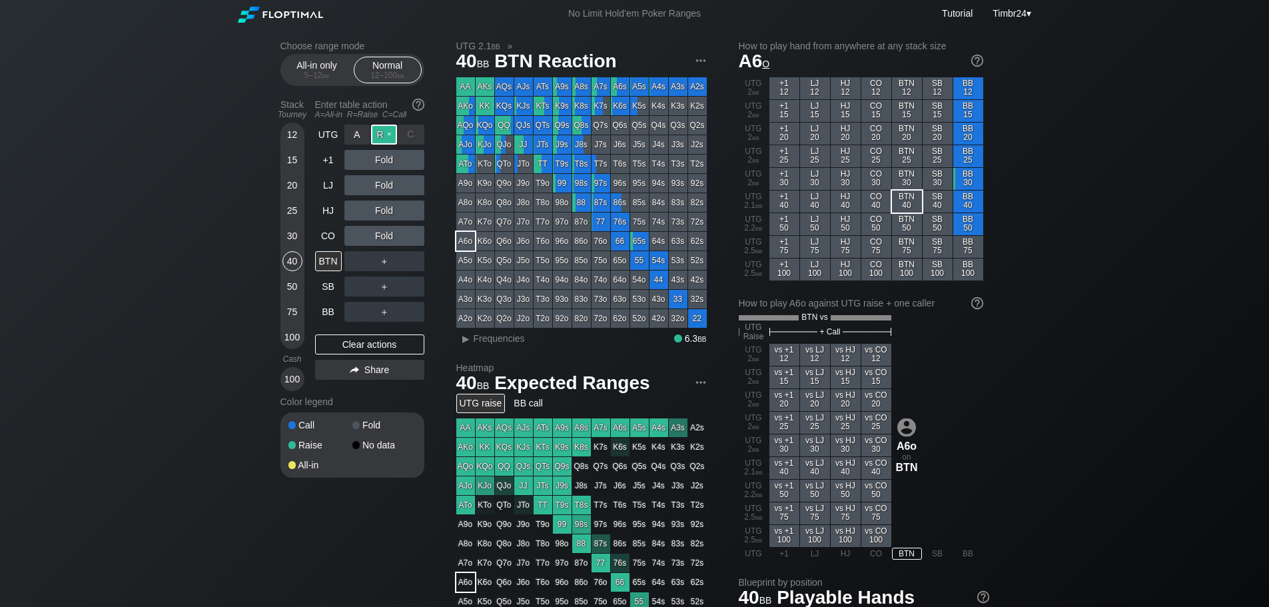
click at [384, 126] on div "R ✕" at bounding box center [384, 135] width 26 height 20
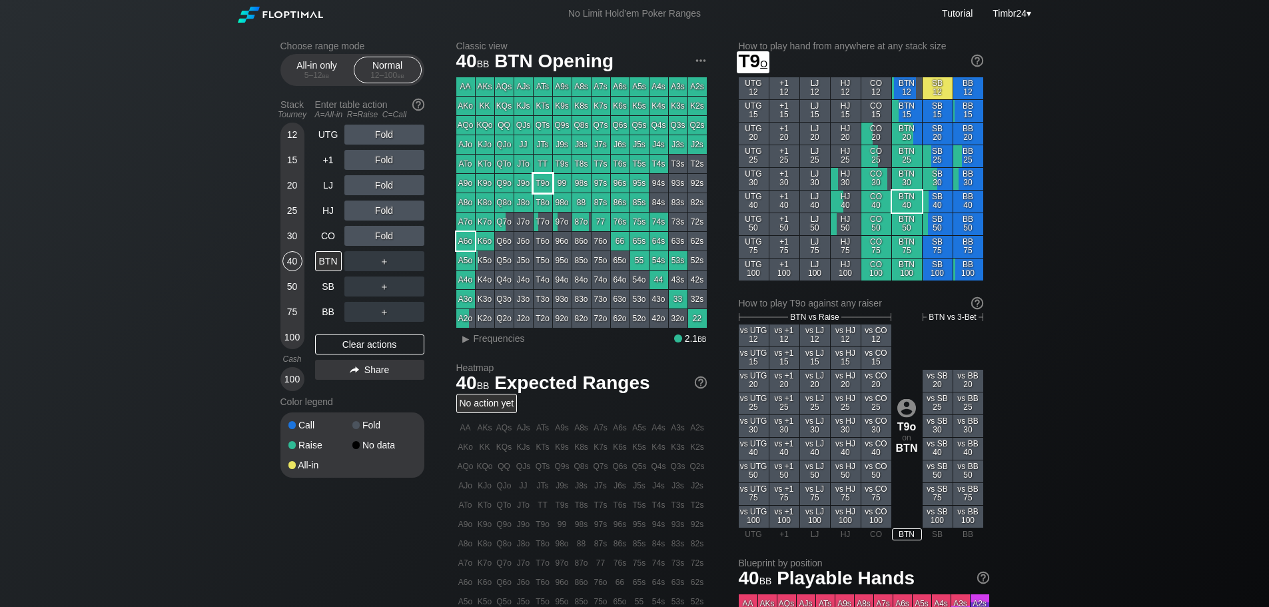
click at [537, 184] on div "T9o" at bounding box center [543, 183] width 19 height 19
click at [280, 286] on div "12 15 20 25 30 40 50 75 100" at bounding box center [292, 236] width 24 height 226
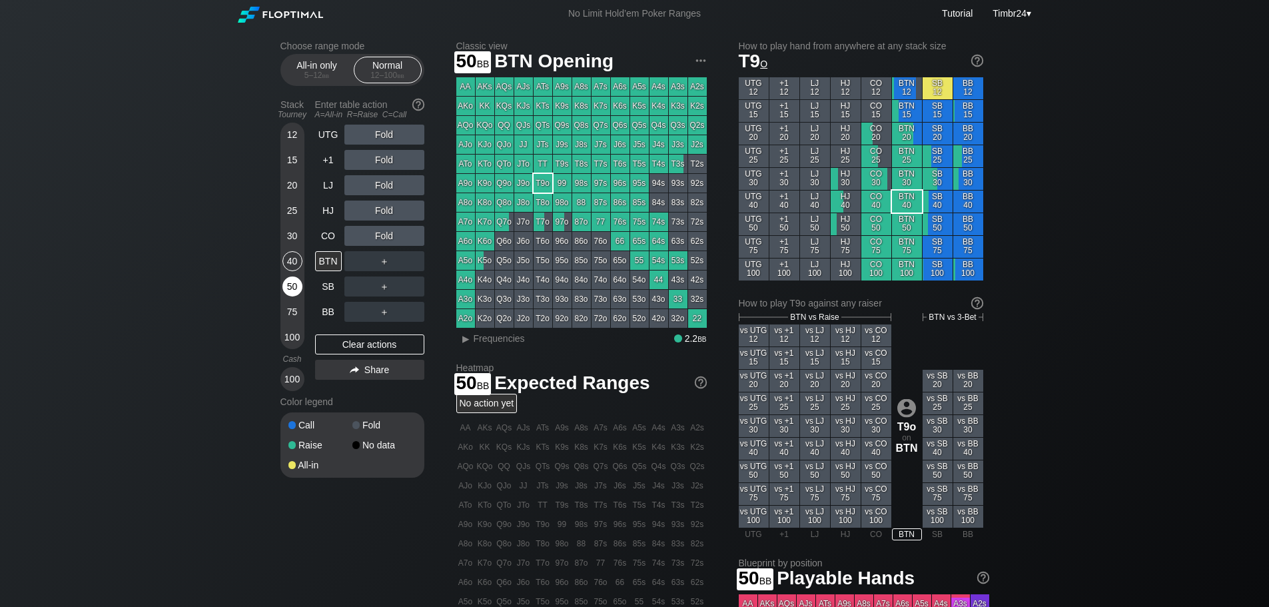
click at [286, 285] on div "50" at bounding box center [292, 286] width 20 height 20
click at [298, 262] on div "40" at bounding box center [292, 261] width 20 height 20
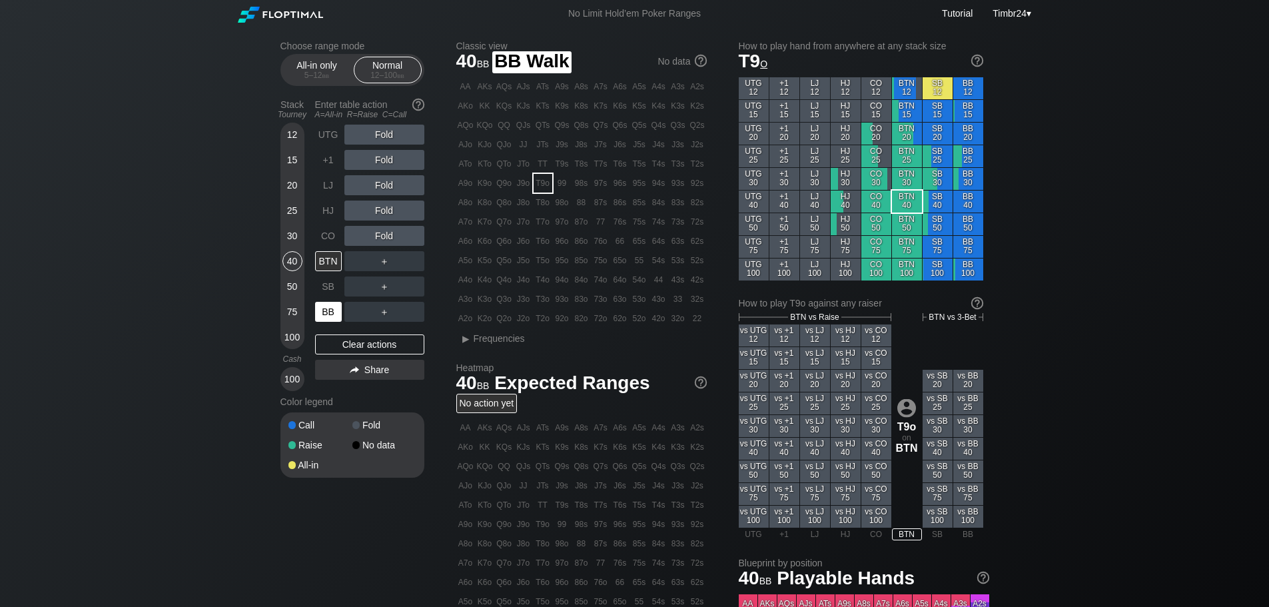
click at [336, 317] on div "BB" at bounding box center [328, 312] width 27 height 20
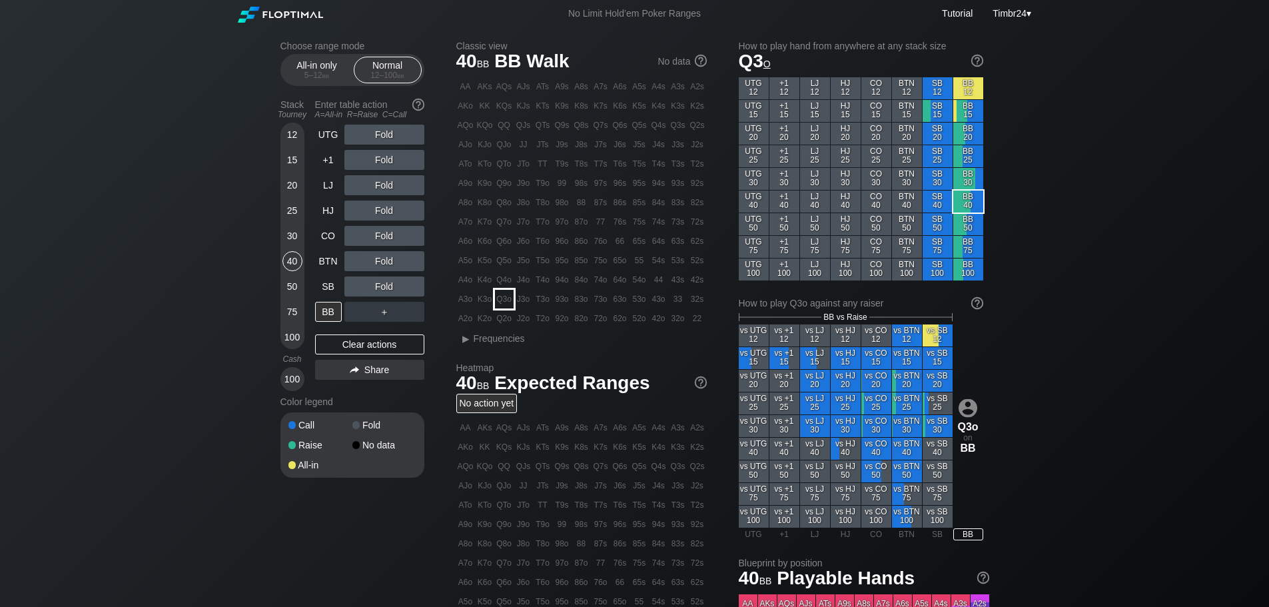
click at [505, 302] on div "Q3o" at bounding box center [504, 299] width 19 height 19
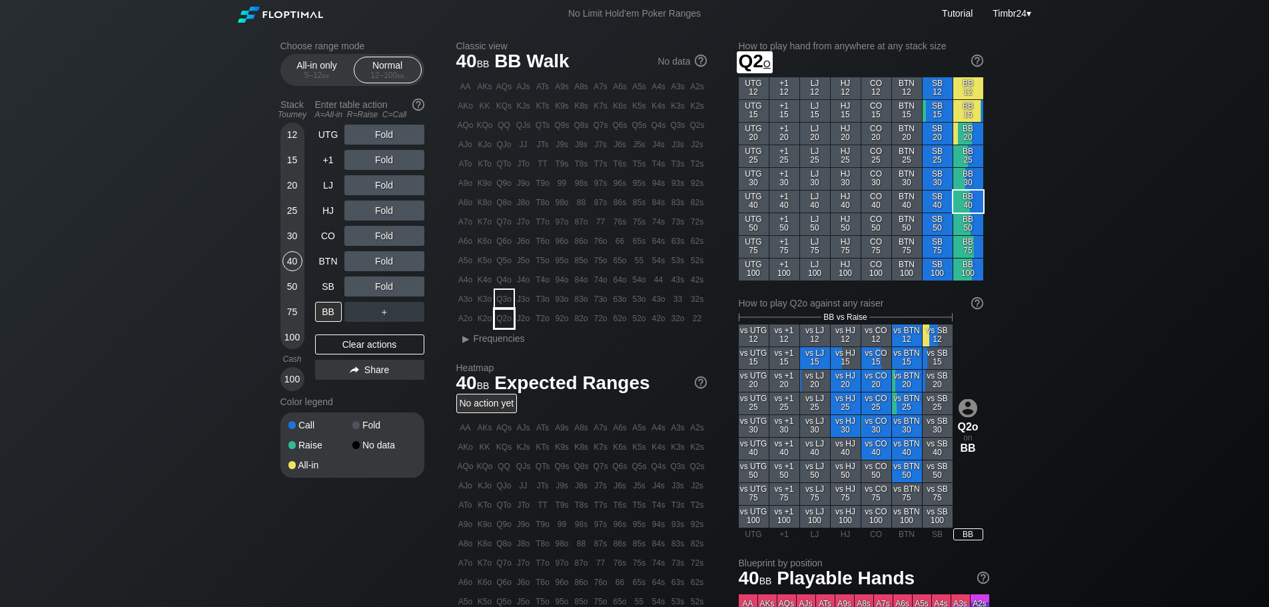
click at [502, 315] on div "Q2o" at bounding box center [504, 318] width 19 height 19
click at [382, 258] on div "R ✕" at bounding box center [384, 261] width 26 height 20
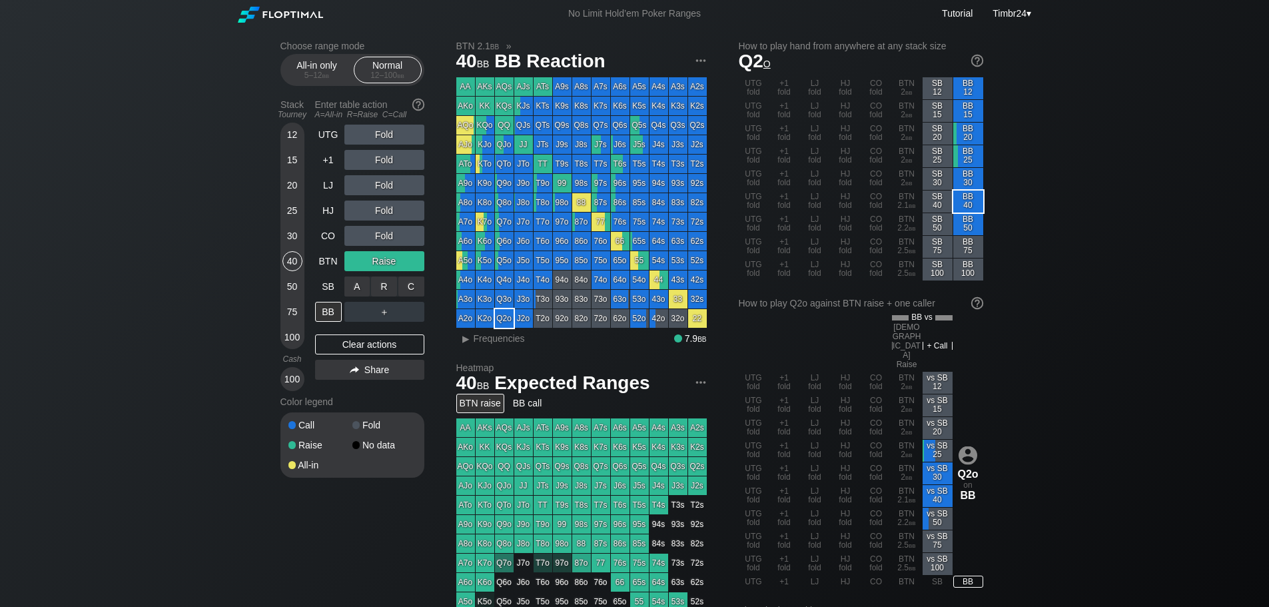
click at [418, 278] on div "C ✕" at bounding box center [411, 286] width 26 height 20
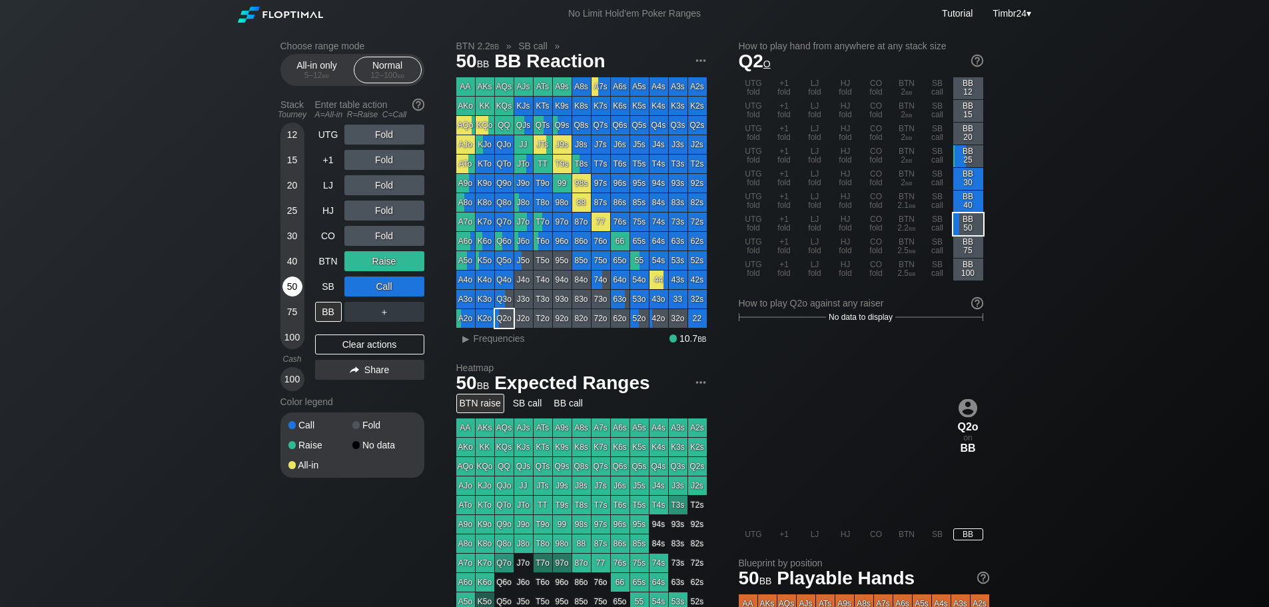
click at [290, 287] on div "50" at bounding box center [292, 286] width 20 height 20
click at [411, 287] on div "C ✕" at bounding box center [411, 286] width 26 height 20
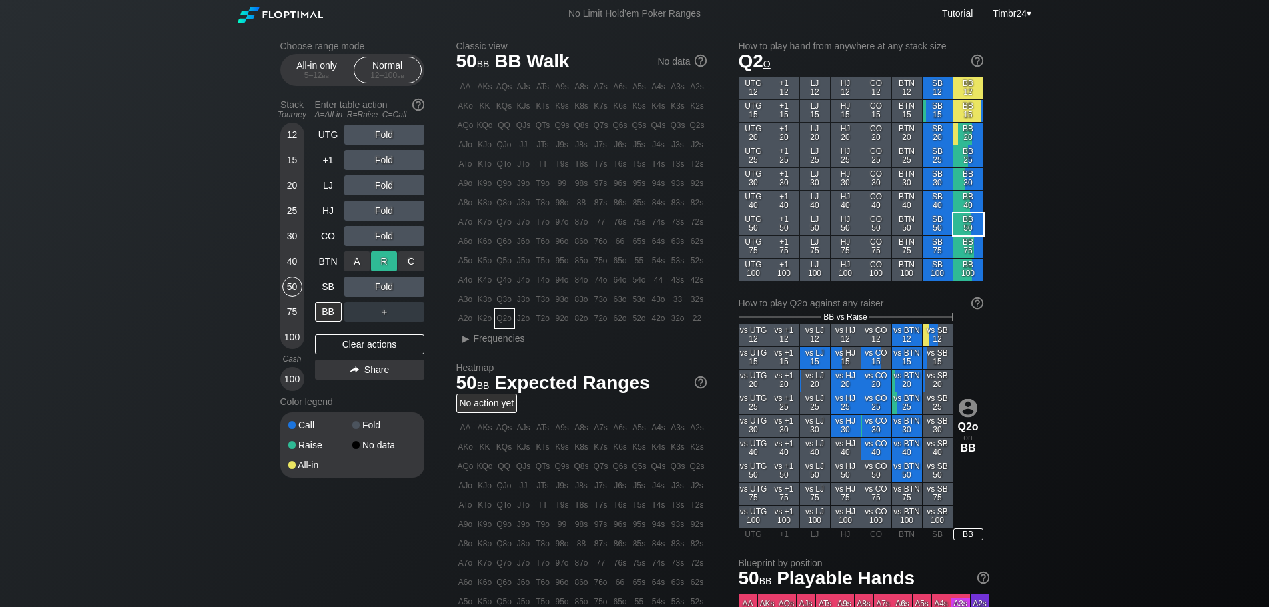
click at [390, 254] on div "R ✕" at bounding box center [384, 261] width 26 height 20
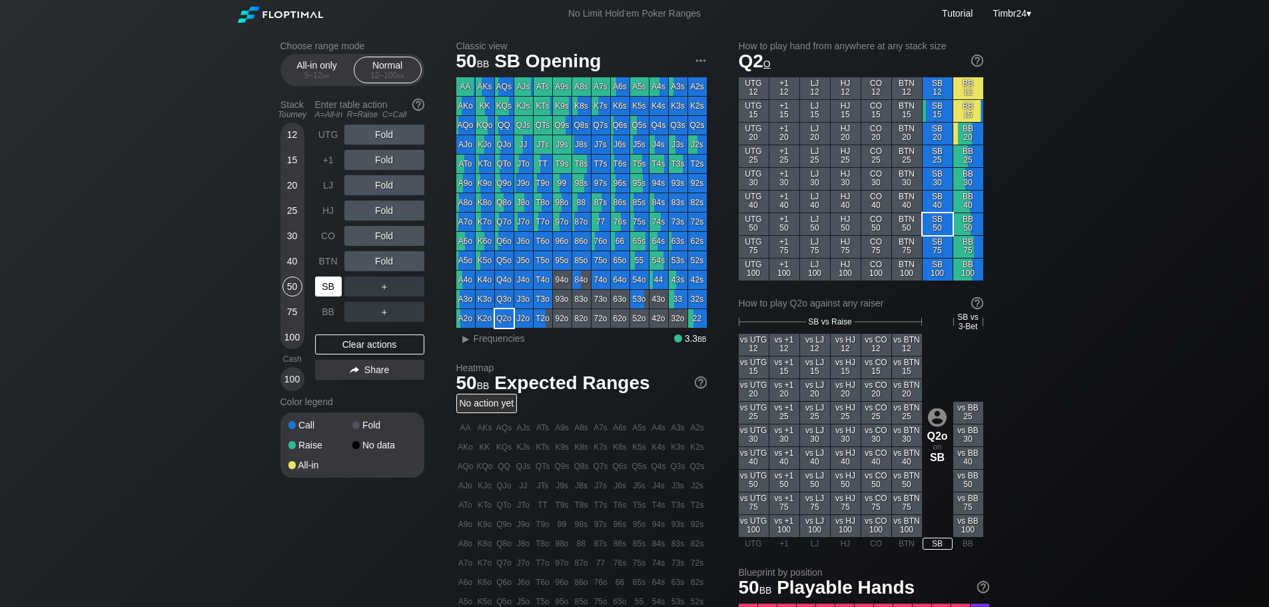
click at [332, 288] on div "SB" at bounding box center [328, 286] width 27 height 20
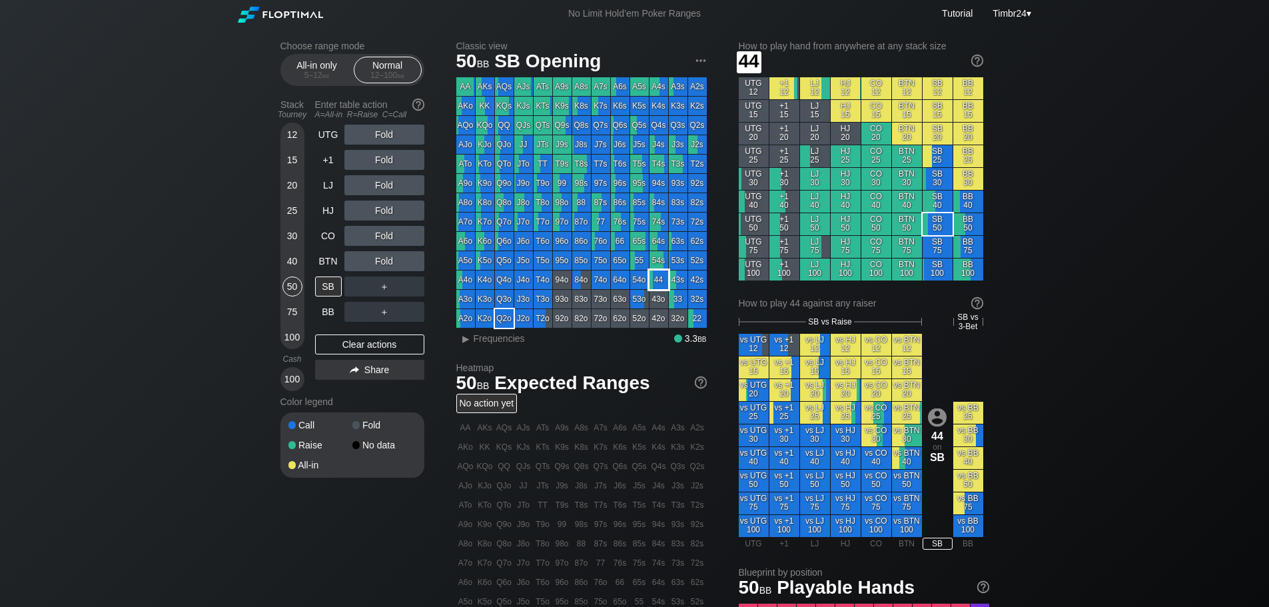
click at [653, 280] on div "44" at bounding box center [658, 279] width 19 height 19
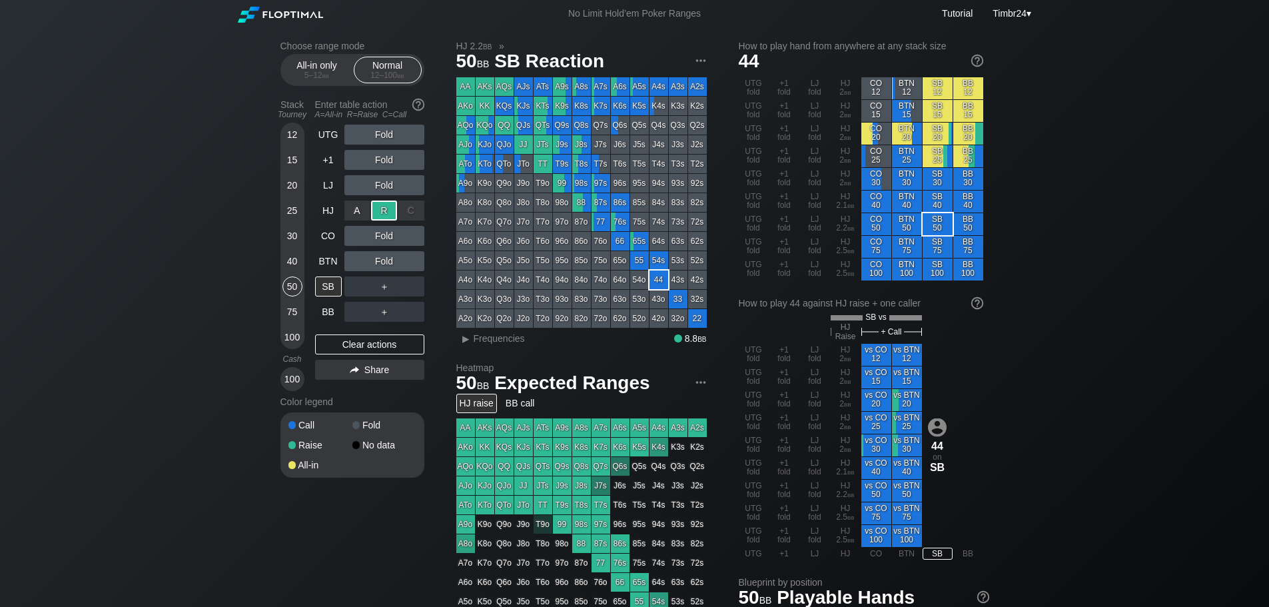
click at [380, 203] on div "R ✕" at bounding box center [384, 211] width 26 height 20
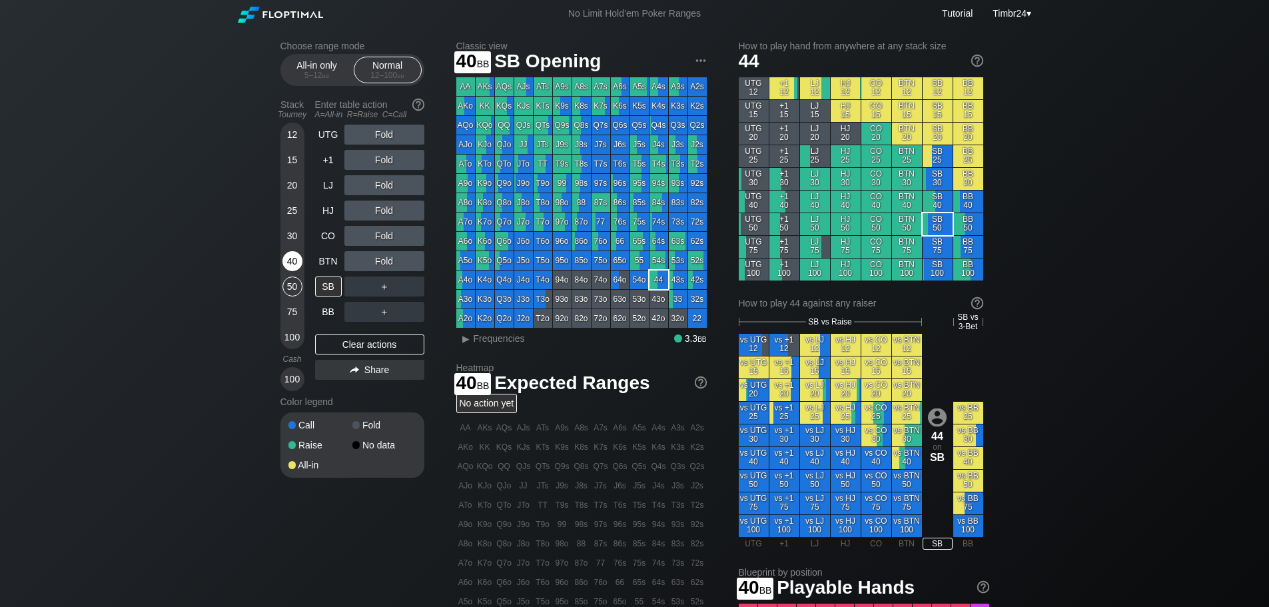
click at [287, 263] on div "40" at bounding box center [292, 261] width 20 height 20
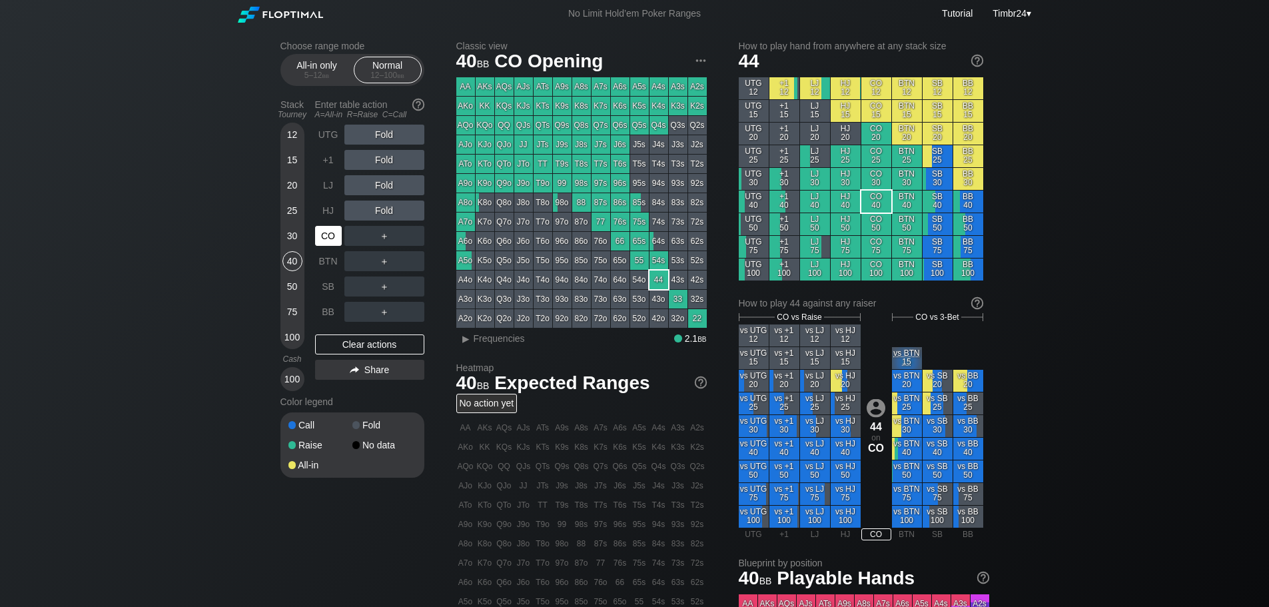
click at [332, 232] on div "CO" at bounding box center [328, 236] width 27 height 20
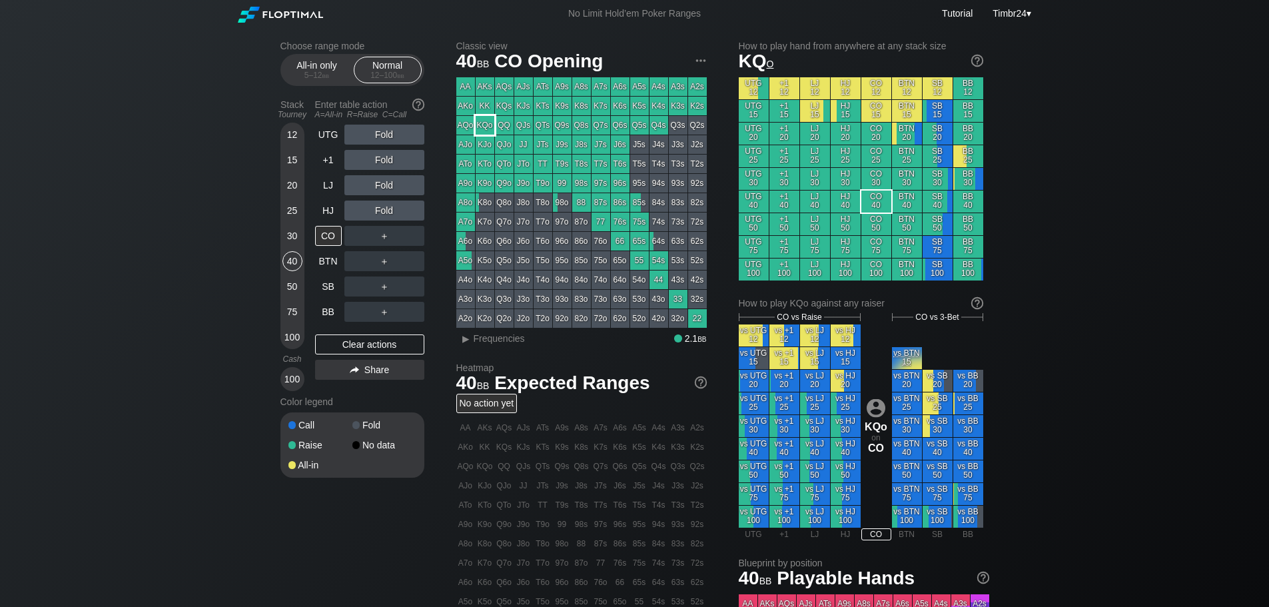
click at [483, 125] on div "KQo" at bounding box center [485, 125] width 19 height 19
click at [374, 205] on div "R ✕" at bounding box center [384, 211] width 26 height 20
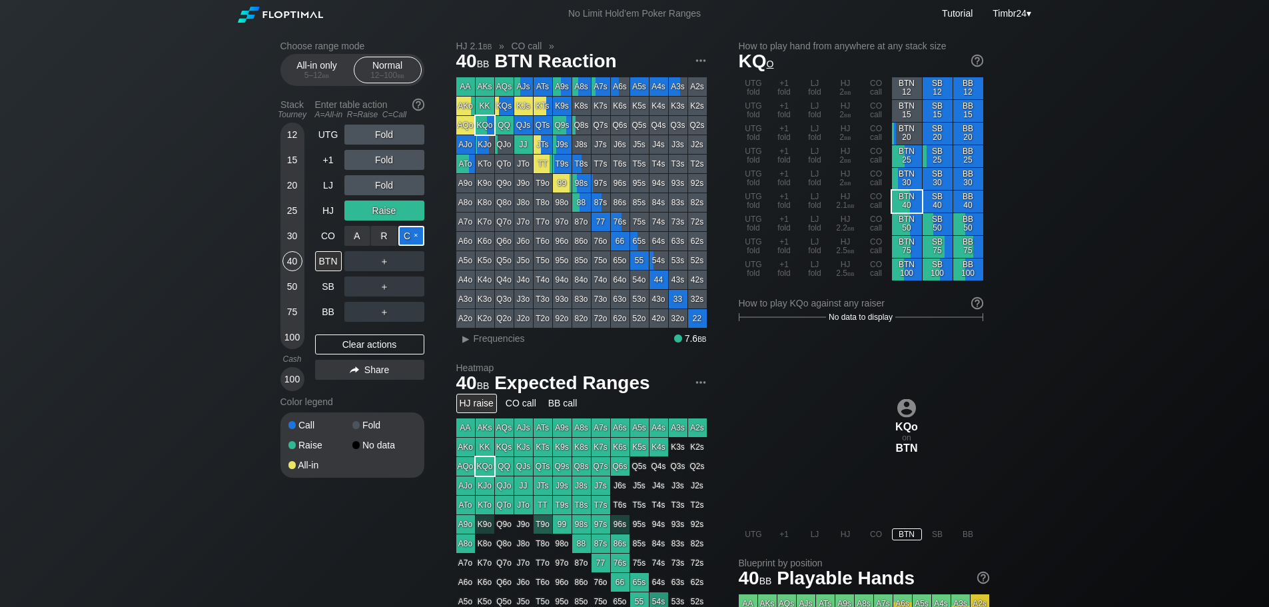
click at [412, 231] on div "C ✕" at bounding box center [411, 236] width 26 height 20
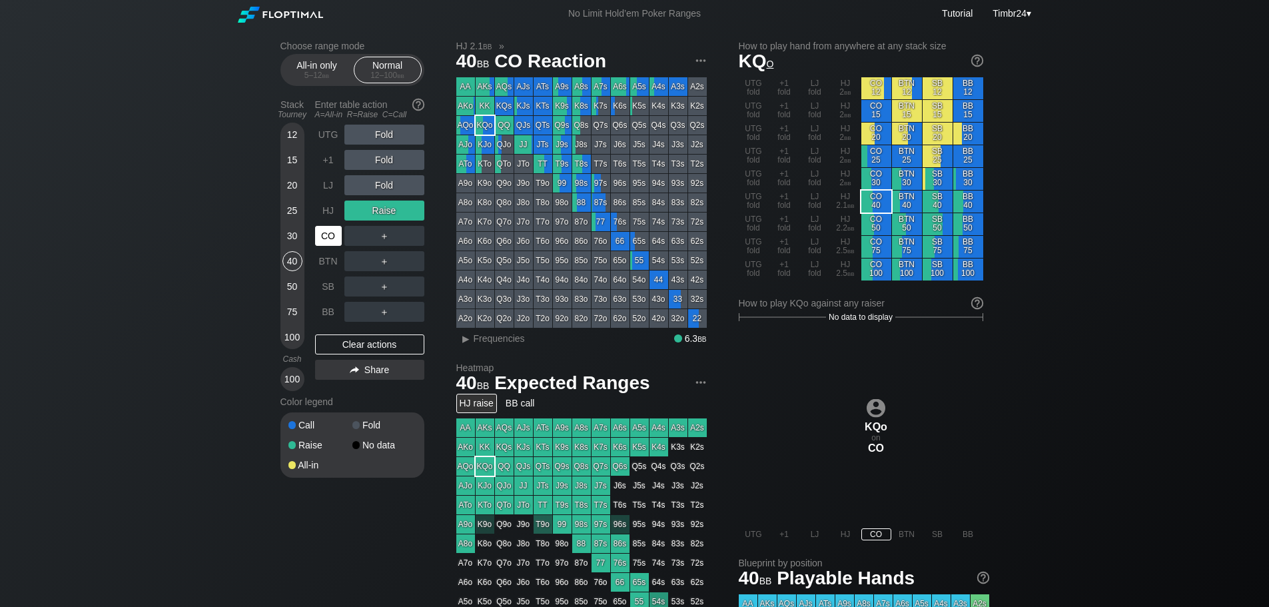
click at [316, 233] on div "CO" at bounding box center [328, 236] width 27 height 20
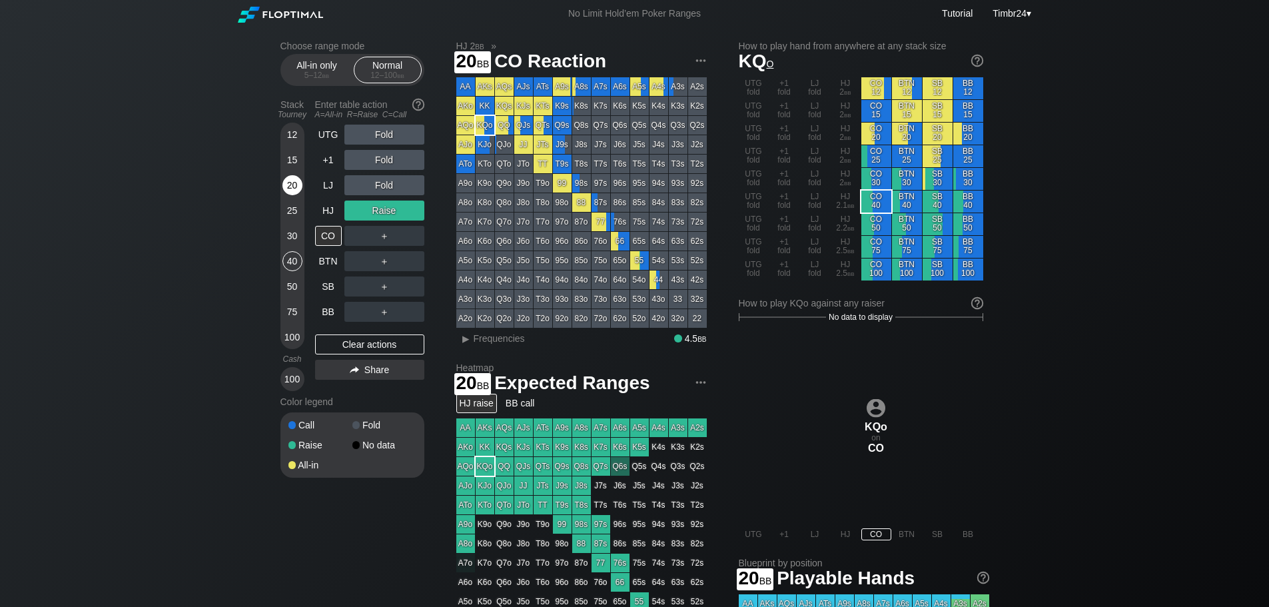
click at [292, 189] on div "20" at bounding box center [292, 185] width 20 height 20
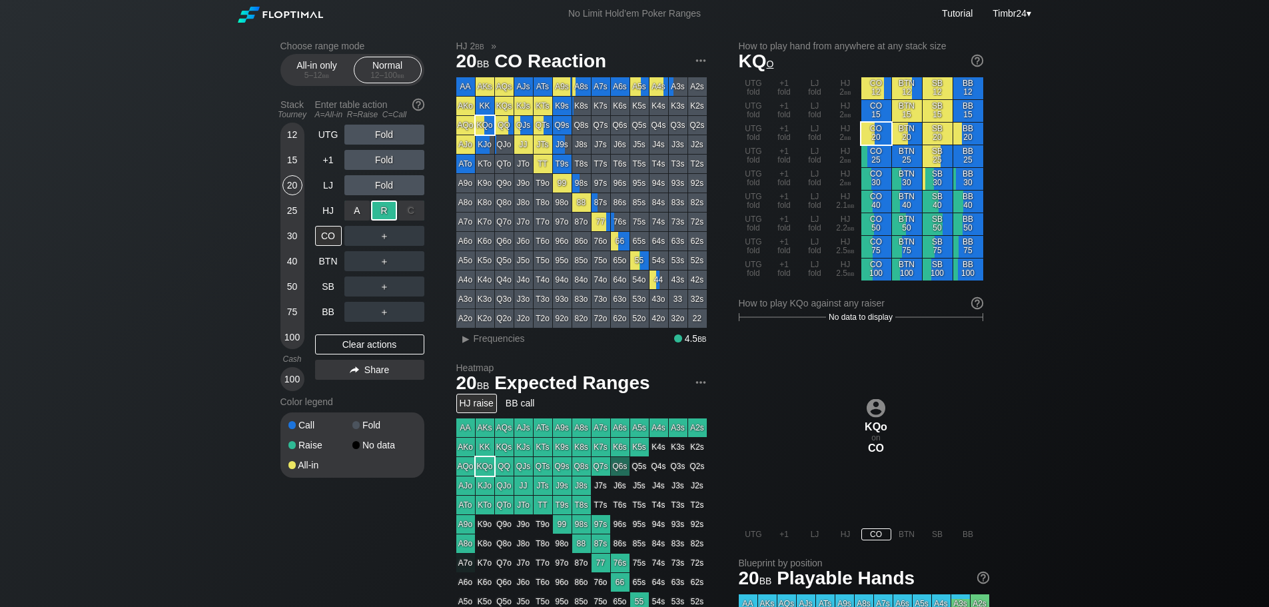
click at [376, 207] on div "R ✕" at bounding box center [384, 211] width 26 height 20
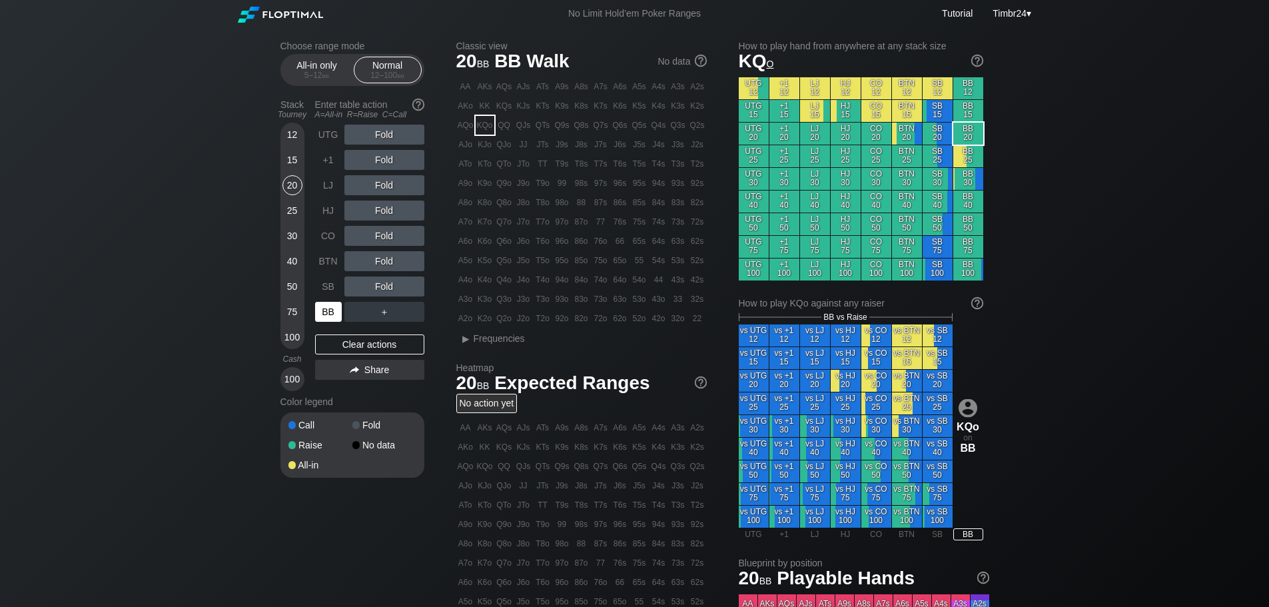
click at [330, 305] on div "BB" at bounding box center [328, 312] width 27 height 20
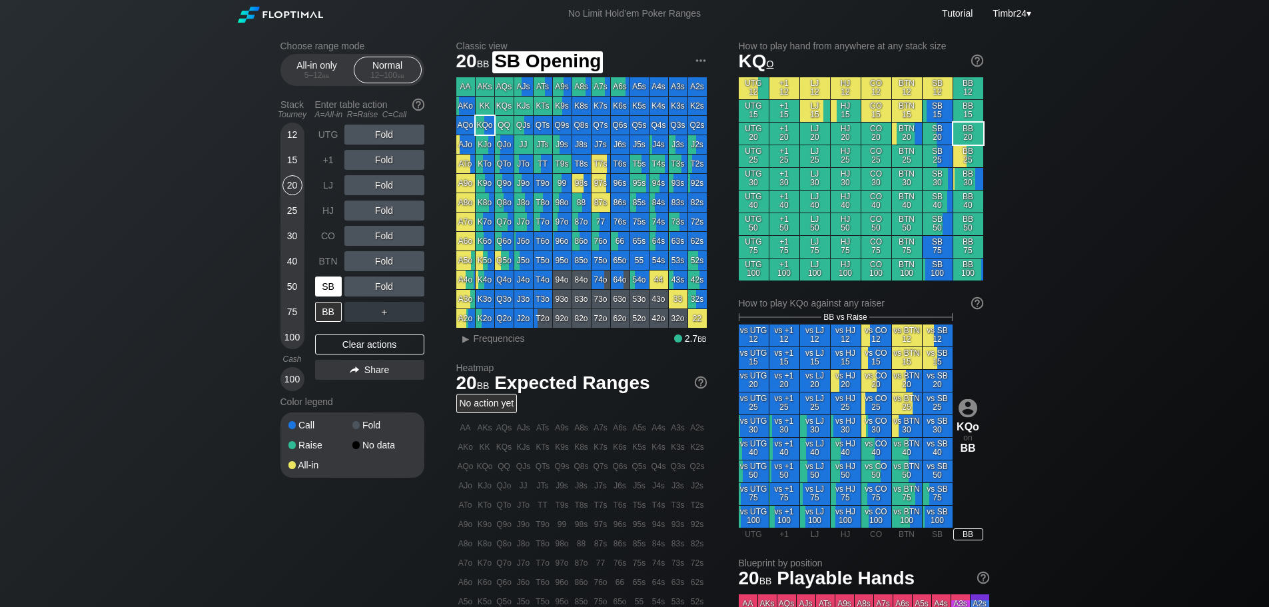
click at [330, 284] on div "SB" at bounding box center [328, 286] width 27 height 20
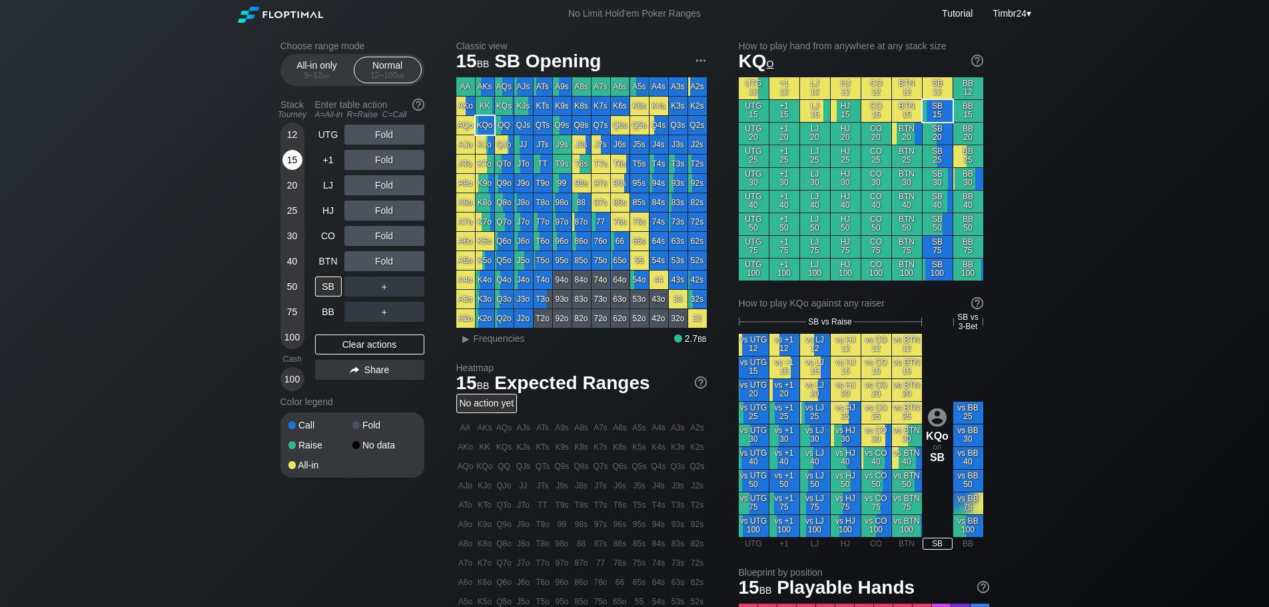
click at [294, 165] on div "15" at bounding box center [292, 160] width 20 height 20
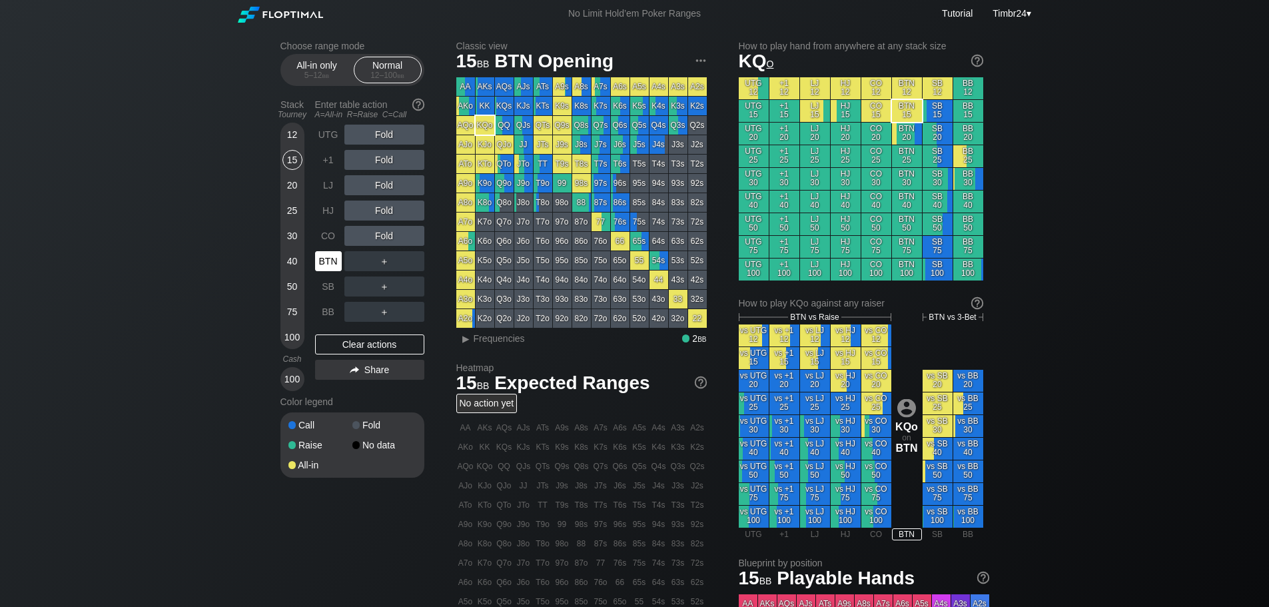
click at [332, 256] on div "BTN" at bounding box center [328, 261] width 27 height 20
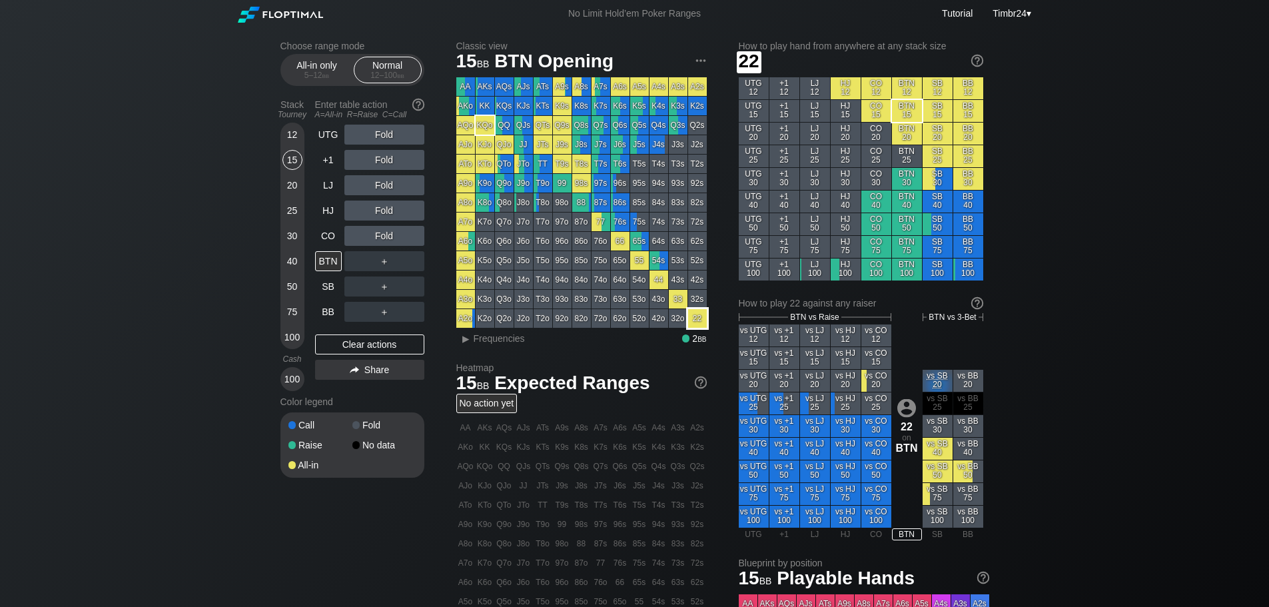
click at [704, 321] on div "22" at bounding box center [697, 318] width 19 height 19
click at [385, 234] on div "R ✕" at bounding box center [384, 236] width 26 height 20
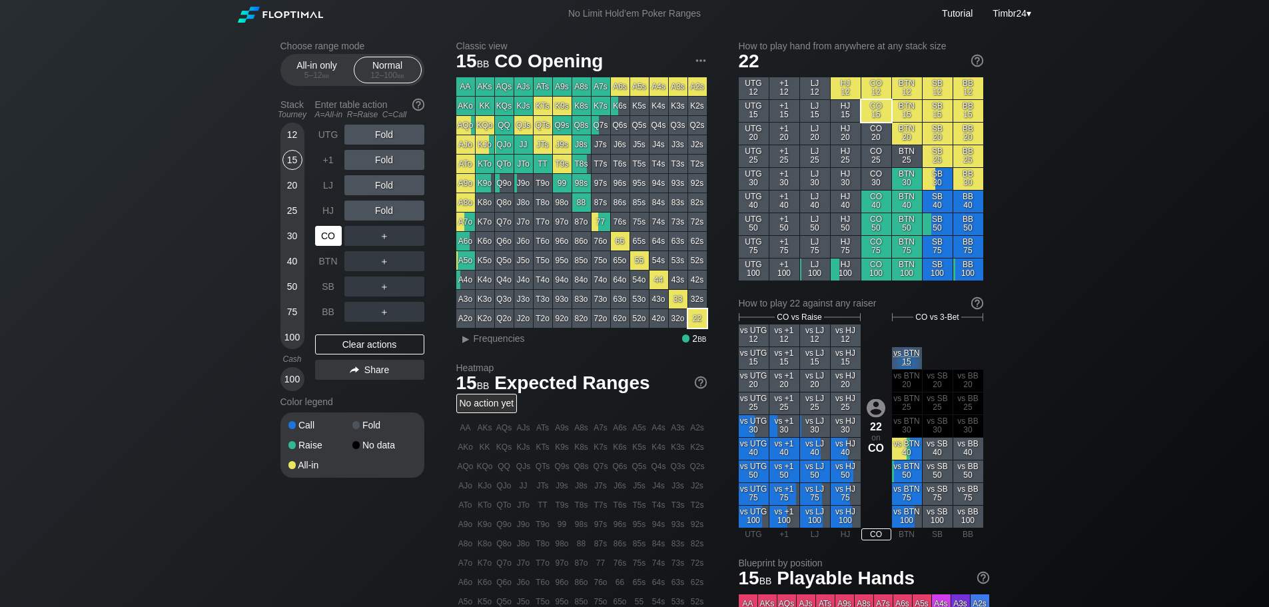
click at [330, 230] on div "CO" at bounding box center [328, 236] width 27 height 20
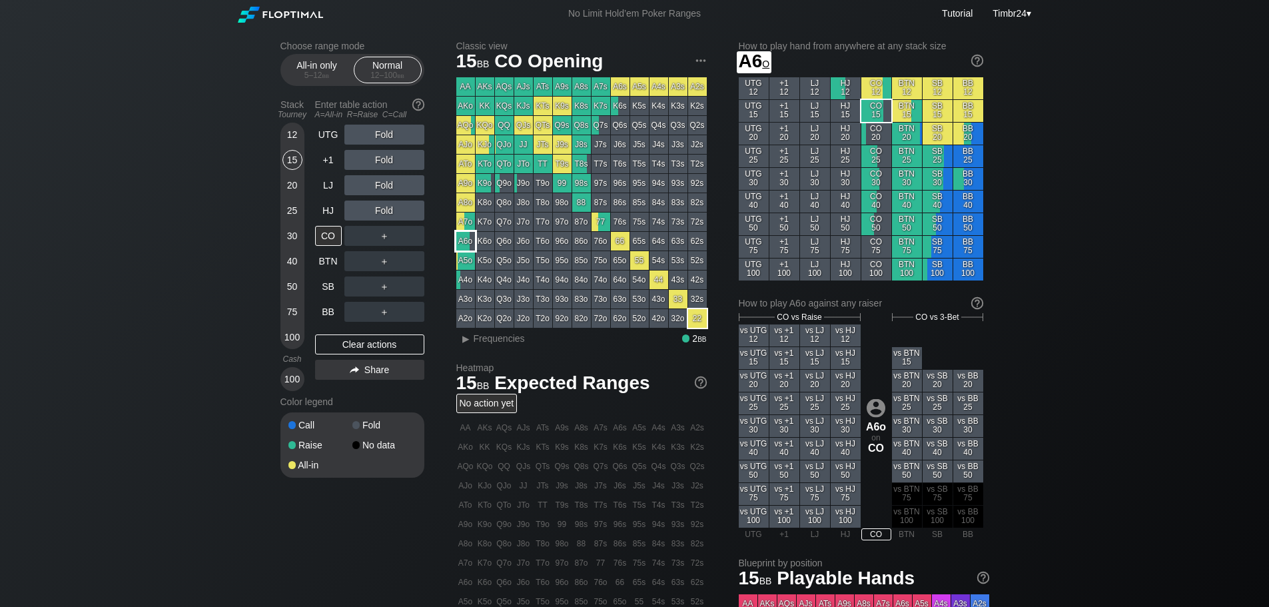
click at [464, 245] on div "A6o" at bounding box center [465, 241] width 19 height 19
click at [376, 213] on div "R ✕" at bounding box center [384, 211] width 26 height 20
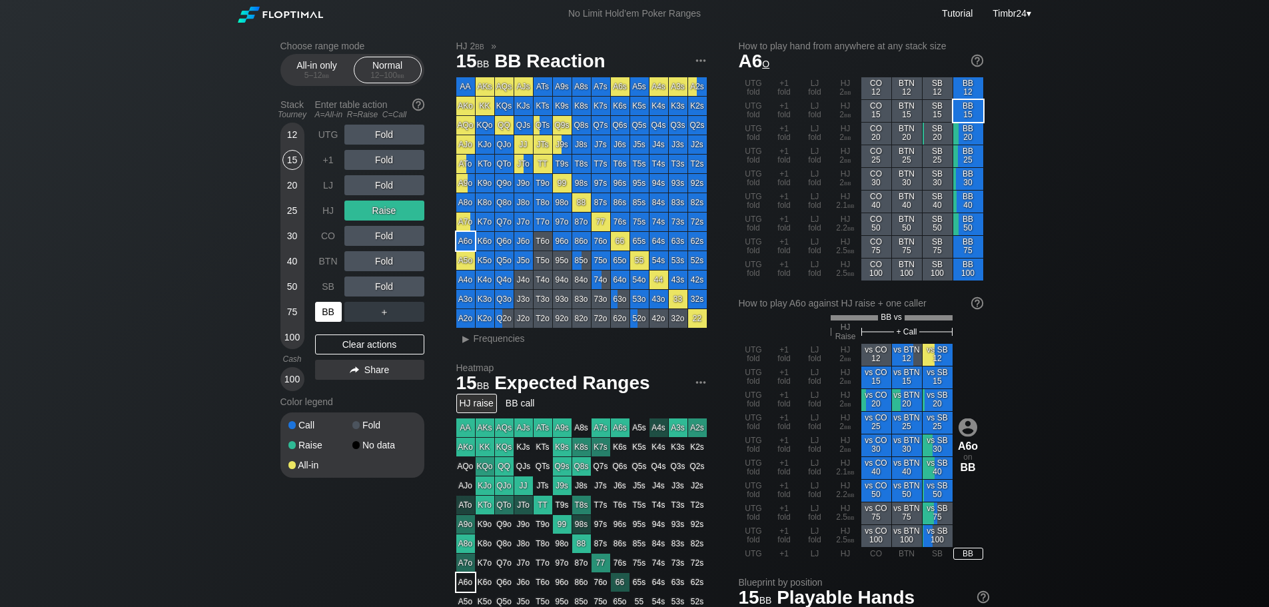
click at [318, 319] on div "BB" at bounding box center [328, 312] width 27 height 20
click at [381, 209] on div "R ✕" at bounding box center [384, 211] width 26 height 20
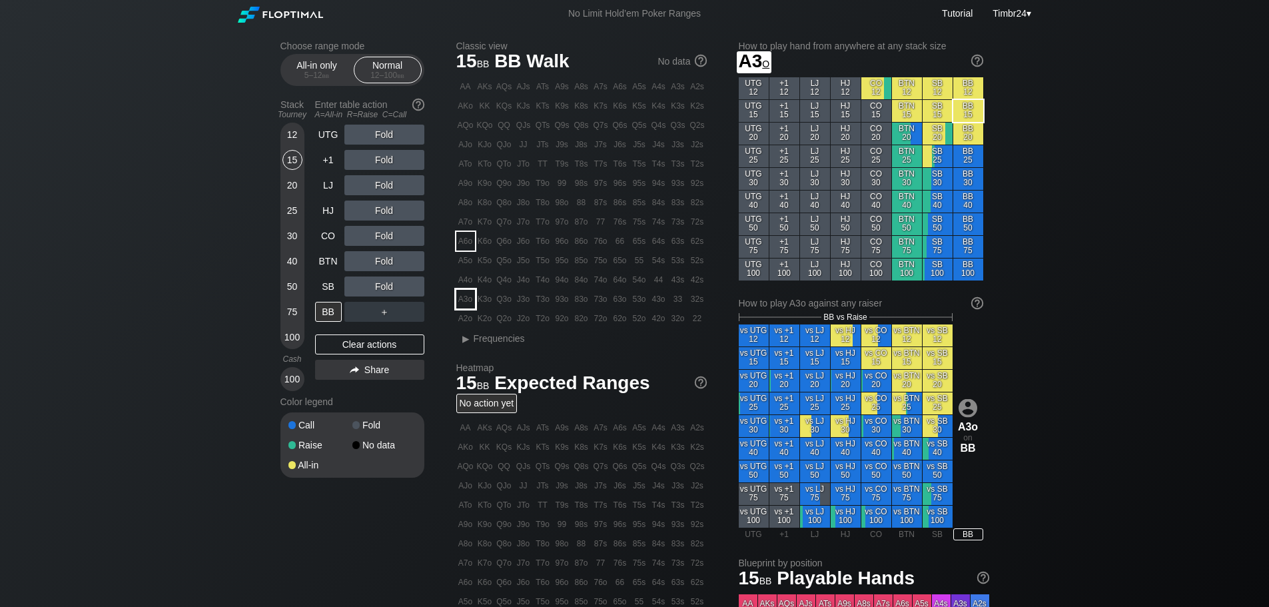
click at [460, 298] on div "A3o" at bounding box center [465, 299] width 19 height 19
click at [381, 265] on div "R ✕" at bounding box center [384, 261] width 26 height 20
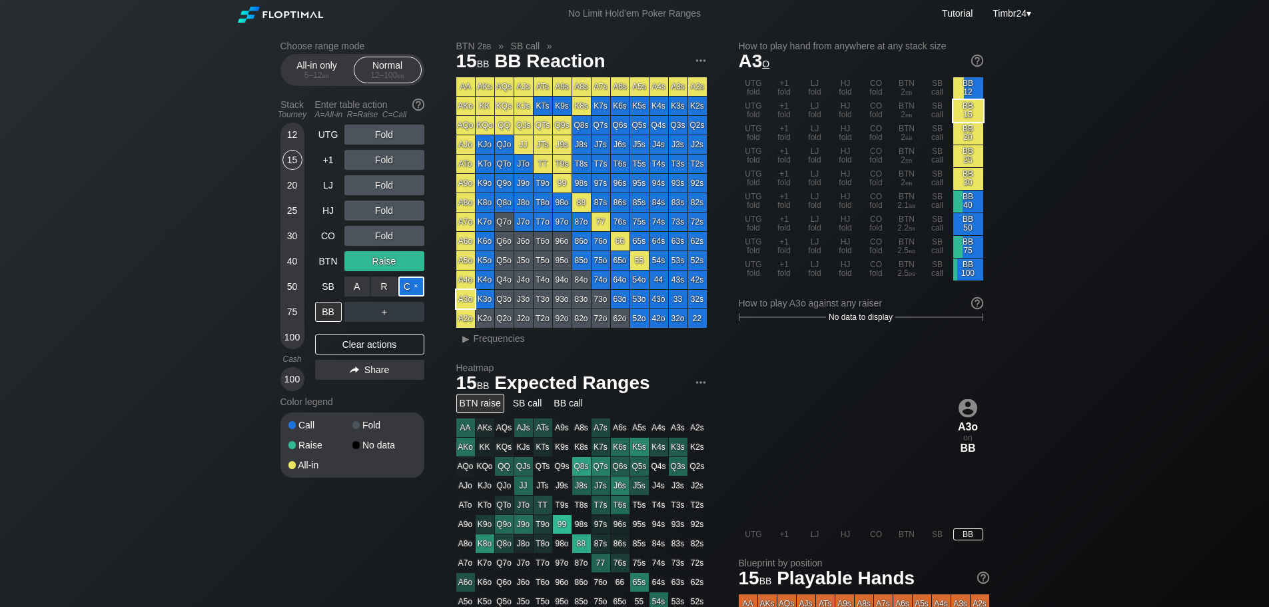
click at [407, 288] on div "C ✕" at bounding box center [411, 286] width 26 height 20
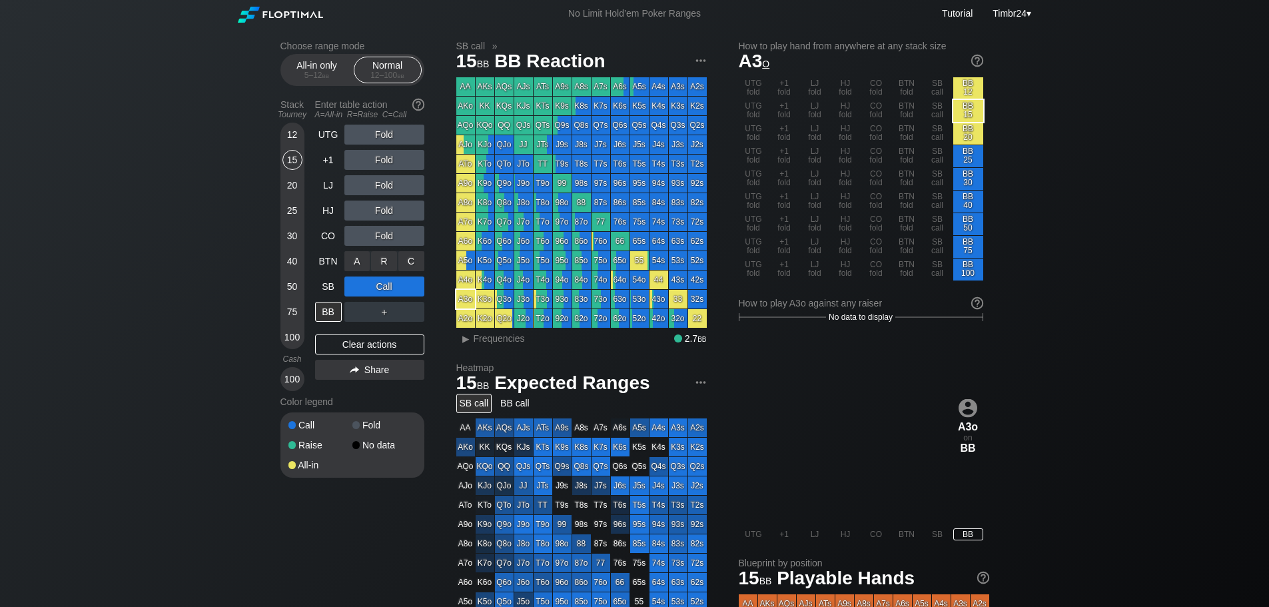
click at [380, 264] on div "R ✕" at bounding box center [384, 261] width 26 height 20
click at [414, 278] on div "C ✕" at bounding box center [411, 286] width 26 height 20
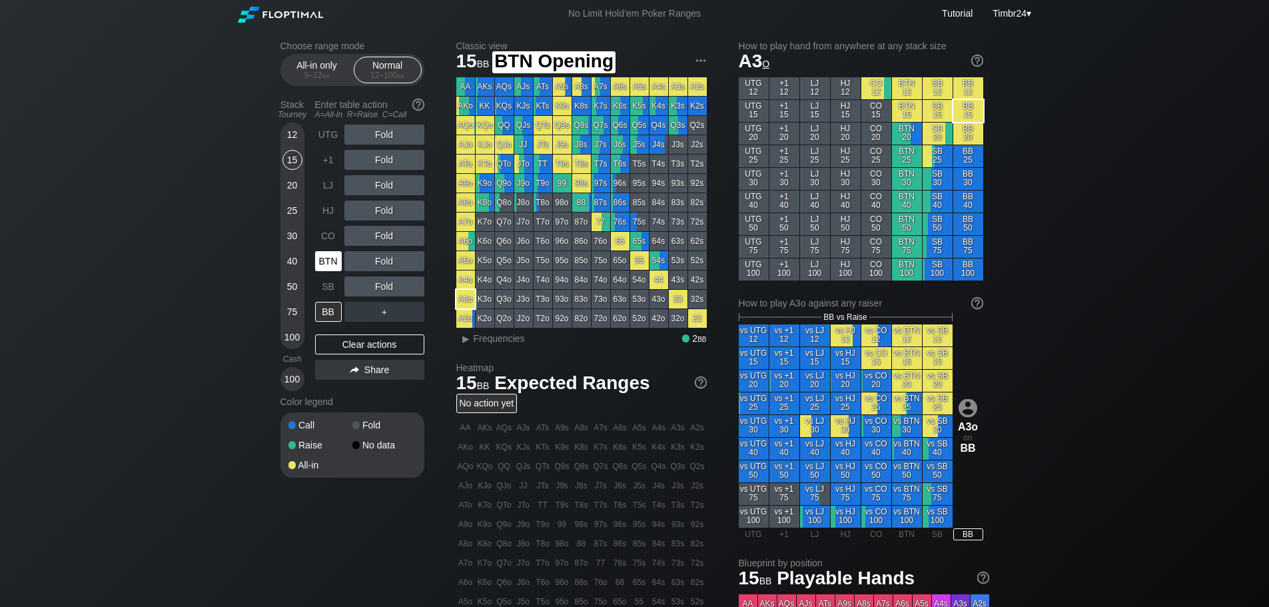
click at [330, 250] on div "BTN" at bounding box center [329, 260] width 29 height 25
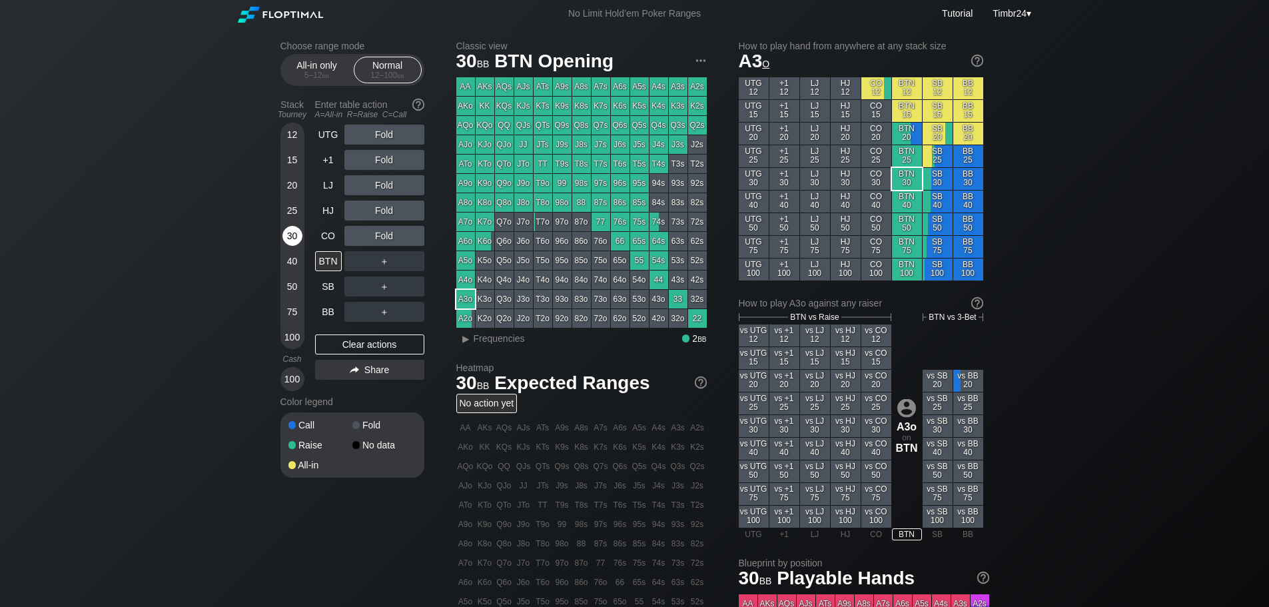
click at [292, 229] on div "30" at bounding box center [292, 236] width 20 height 20
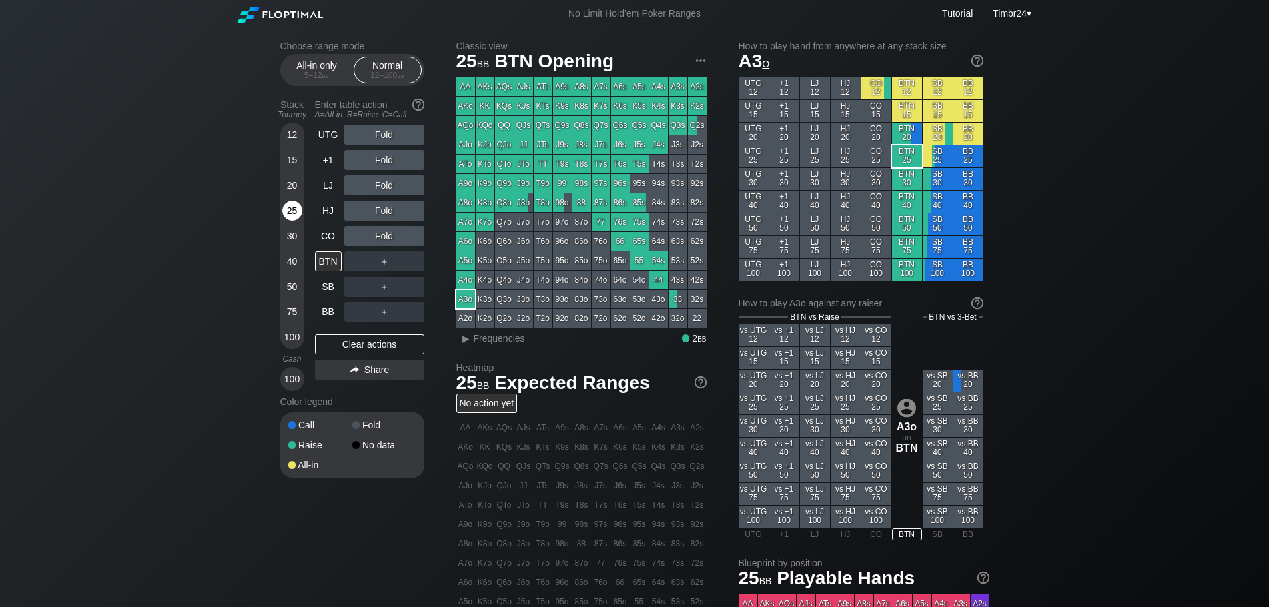
click at [291, 209] on div "25" at bounding box center [292, 211] width 20 height 20
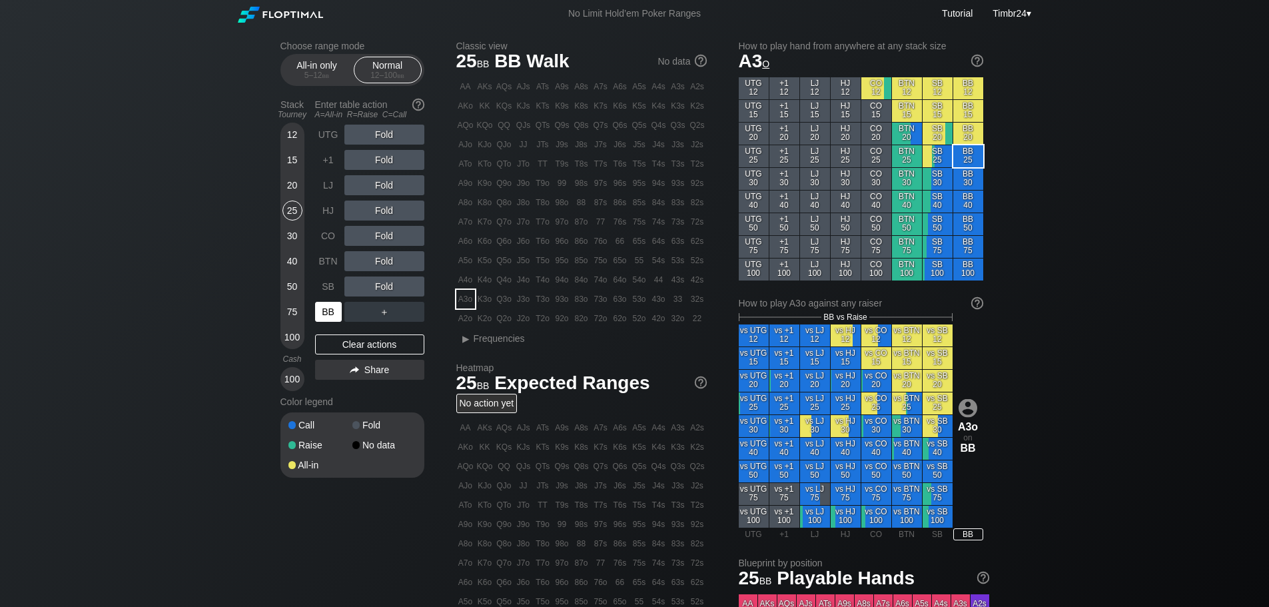
click at [324, 313] on div "BB" at bounding box center [328, 312] width 27 height 20
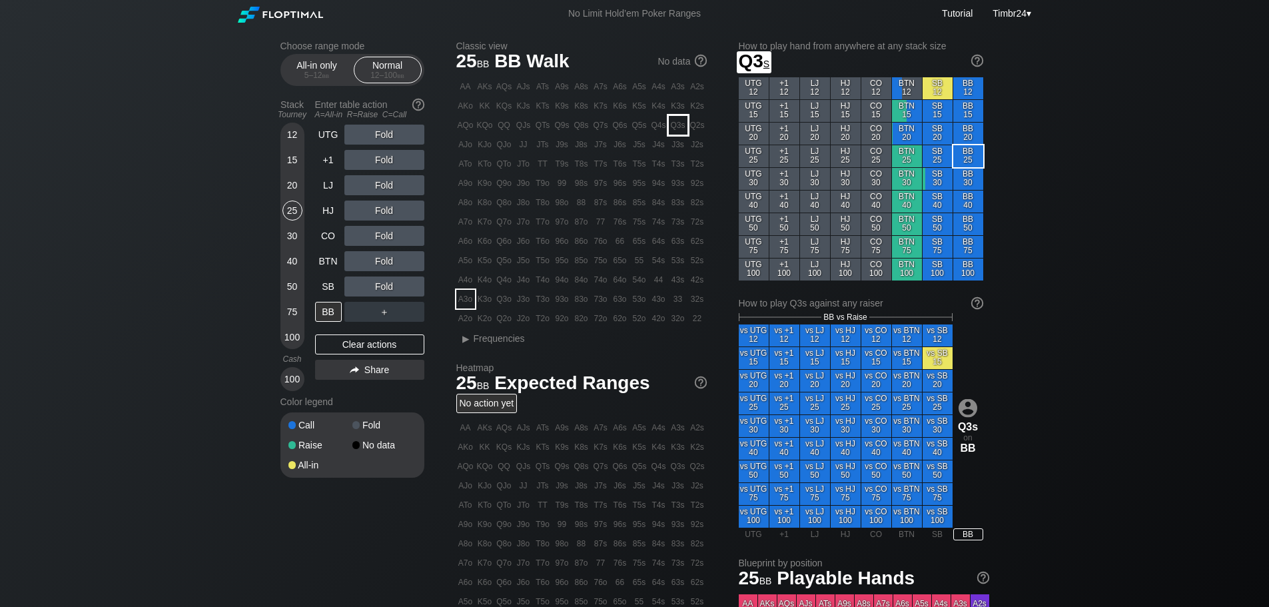
click at [681, 124] on div "Q3s" at bounding box center [678, 125] width 19 height 19
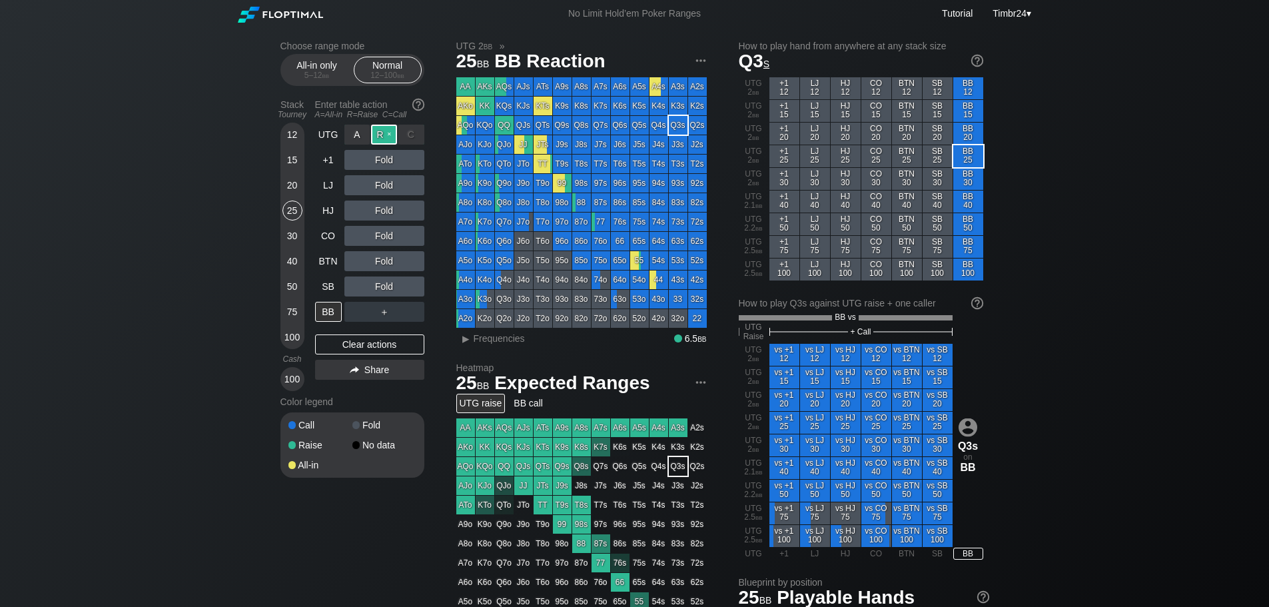
click at [374, 129] on div "R ✕" at bounding box center [384, 135] width 26 height 20
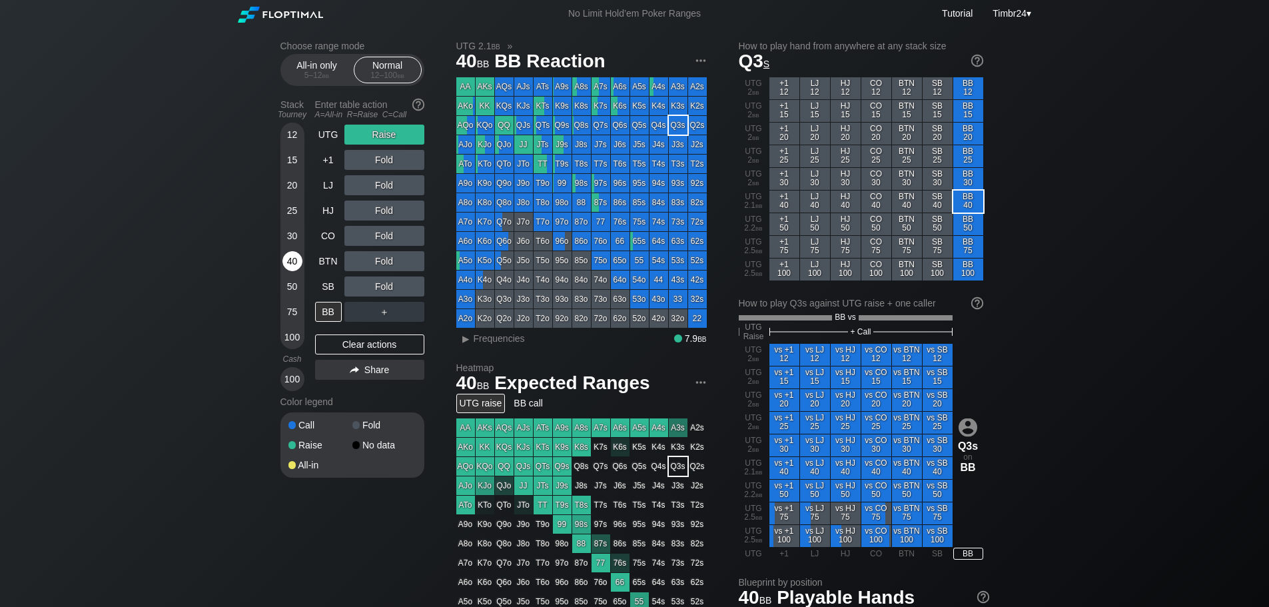
click at [298, 267] on div "40" at bounding box center [292, 261] width 20 height 20
click at [395, 131] on div "R ✕" at bounding box center [384, 135] width 26 height 20
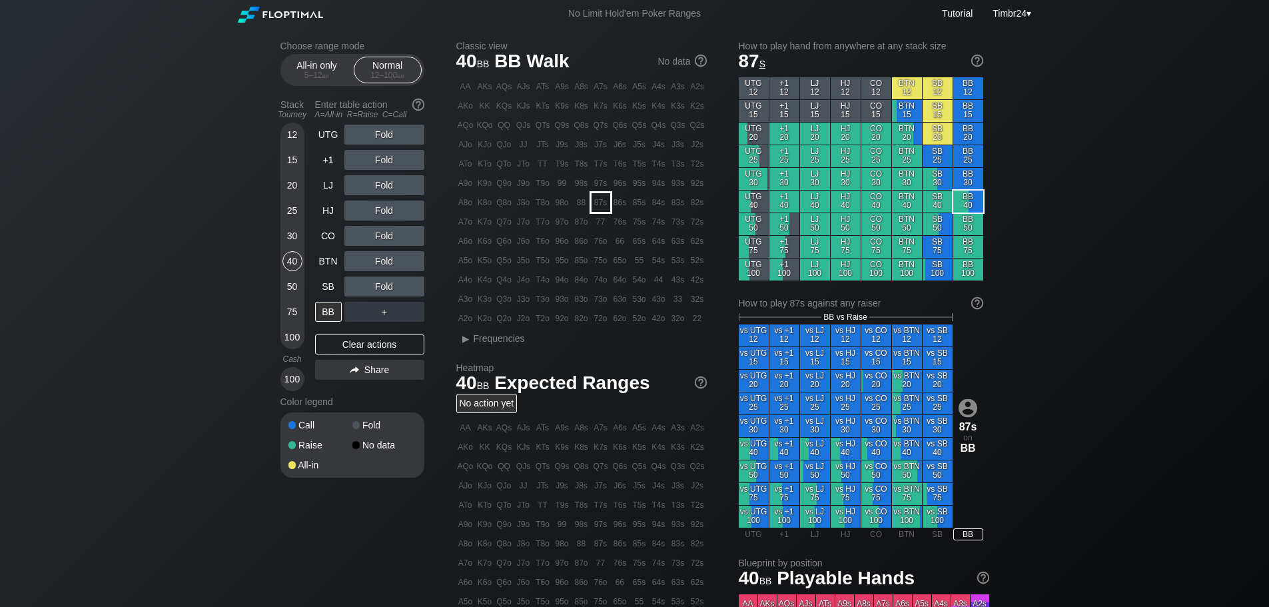
click at [596, 203] on div "87s" at bounding box center [601, 202] width 19 height 19
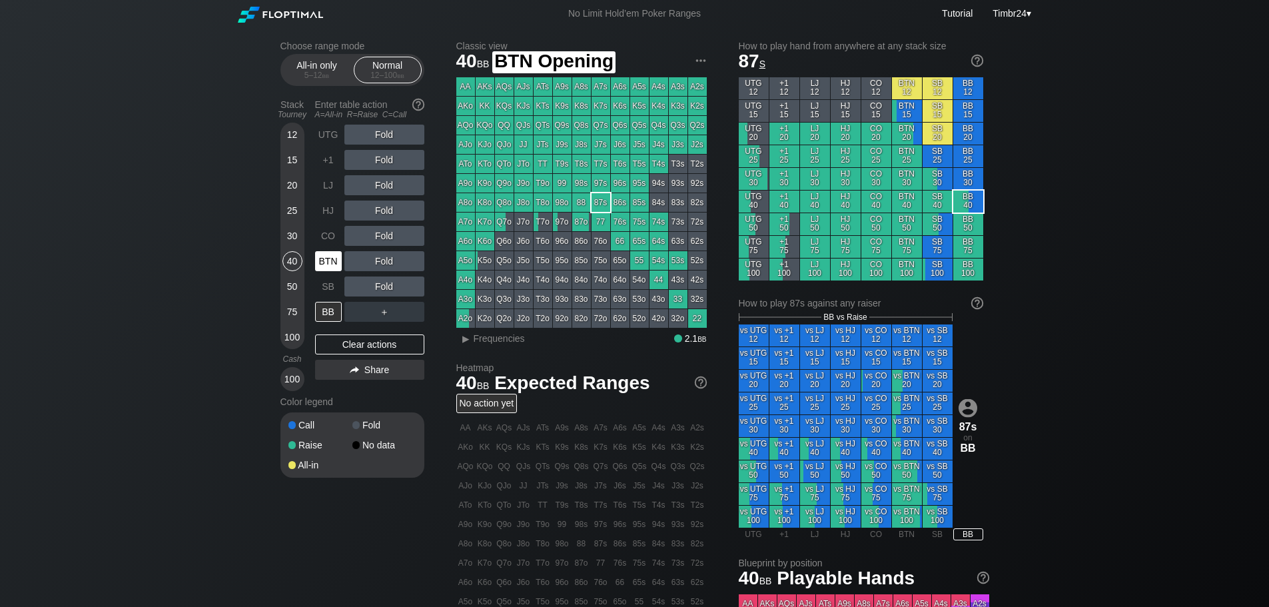
click at [316, 265] on div "BTN" at bounding box center [328, 261] width 27 height 20
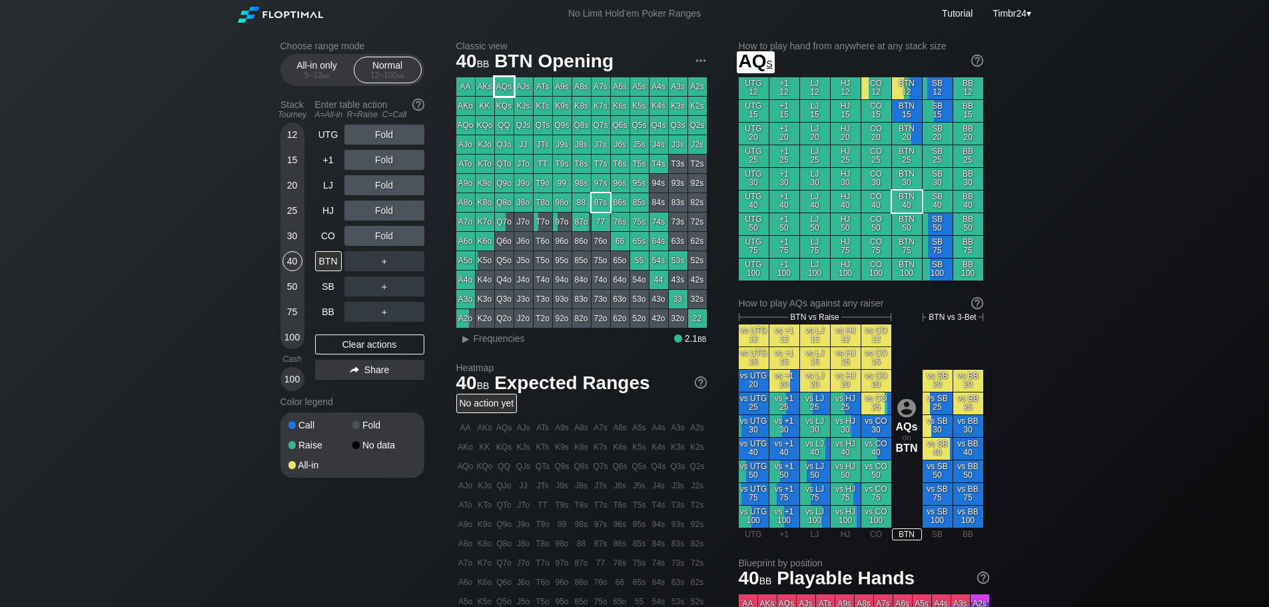
click at [504, 87] on div "AQs" at bounding box center [504, 86] width 19 height 19
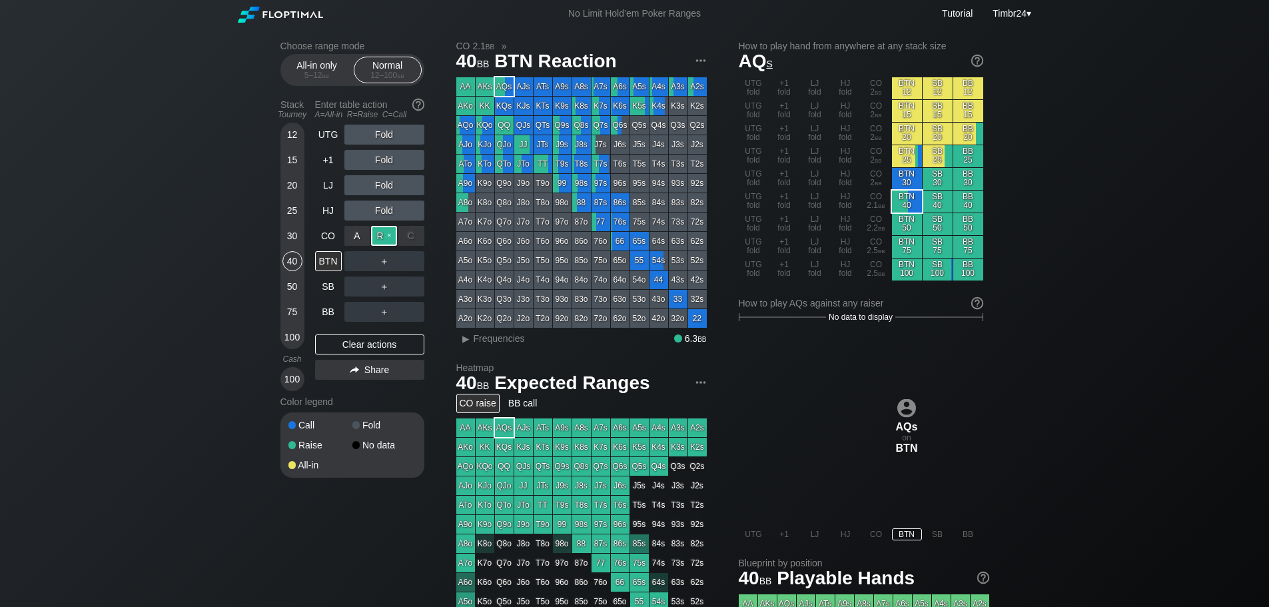
click at [376, 228] on div "R ✕" at bounding box center [384, 236] width 26 height 20
click at [903, 205] on div "BTN 40" at bounding box center [907, 202] width 30 height 22
click at [475, 336] on span "Frequencies" at bounding box center [499, 338] width 51 height 11
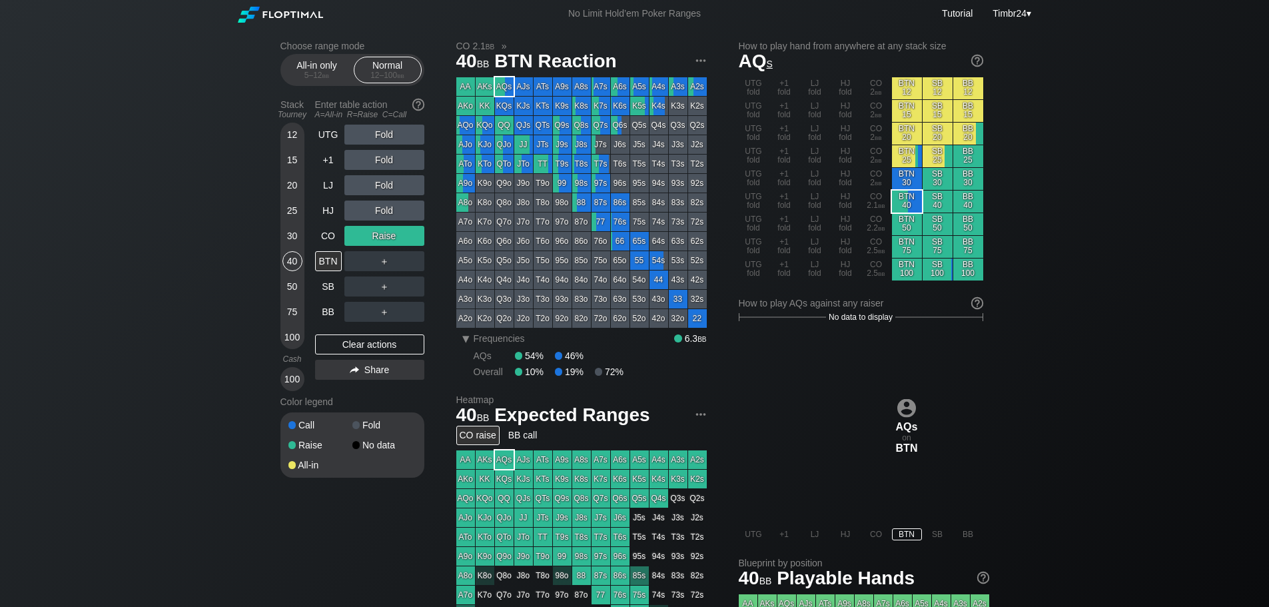
click at [529, 356] on div "54%" at bounding box center [535, 355] width 40 height 11
click at [380, 253] on div "R ✕" at bounding box center [384, 261] width 26 height 20
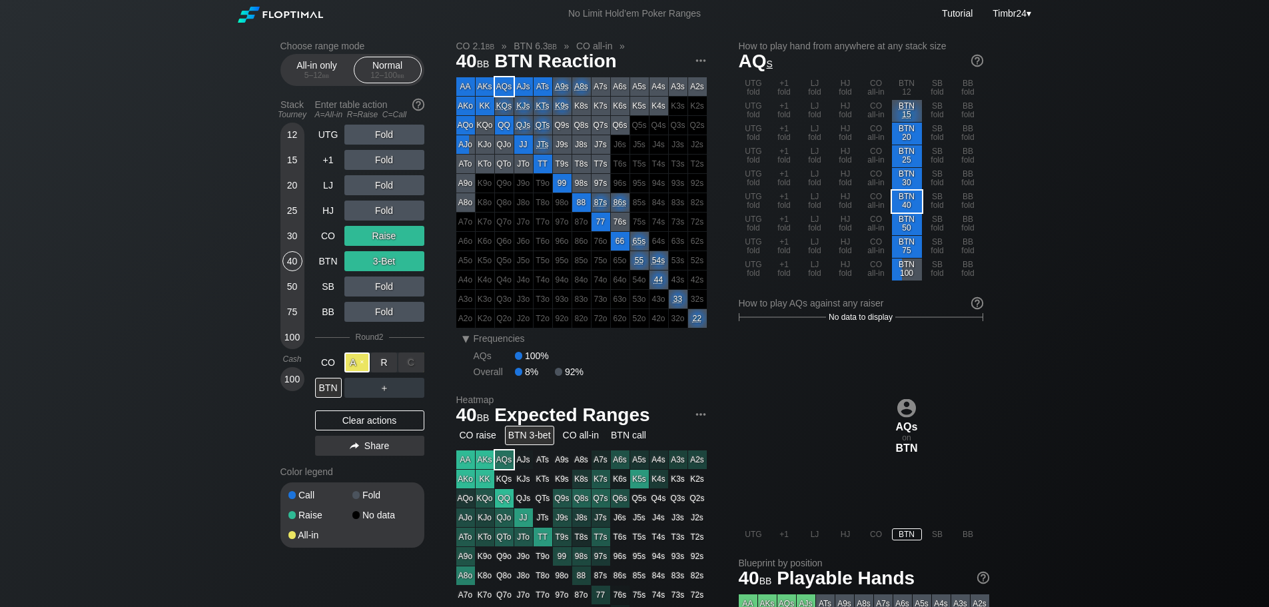
click at [362, 362] on div "A ✕" at bounding box center [357, 362] width 26 height 20
